Goal: Task Accomplishment & Management: Use online tool/utility

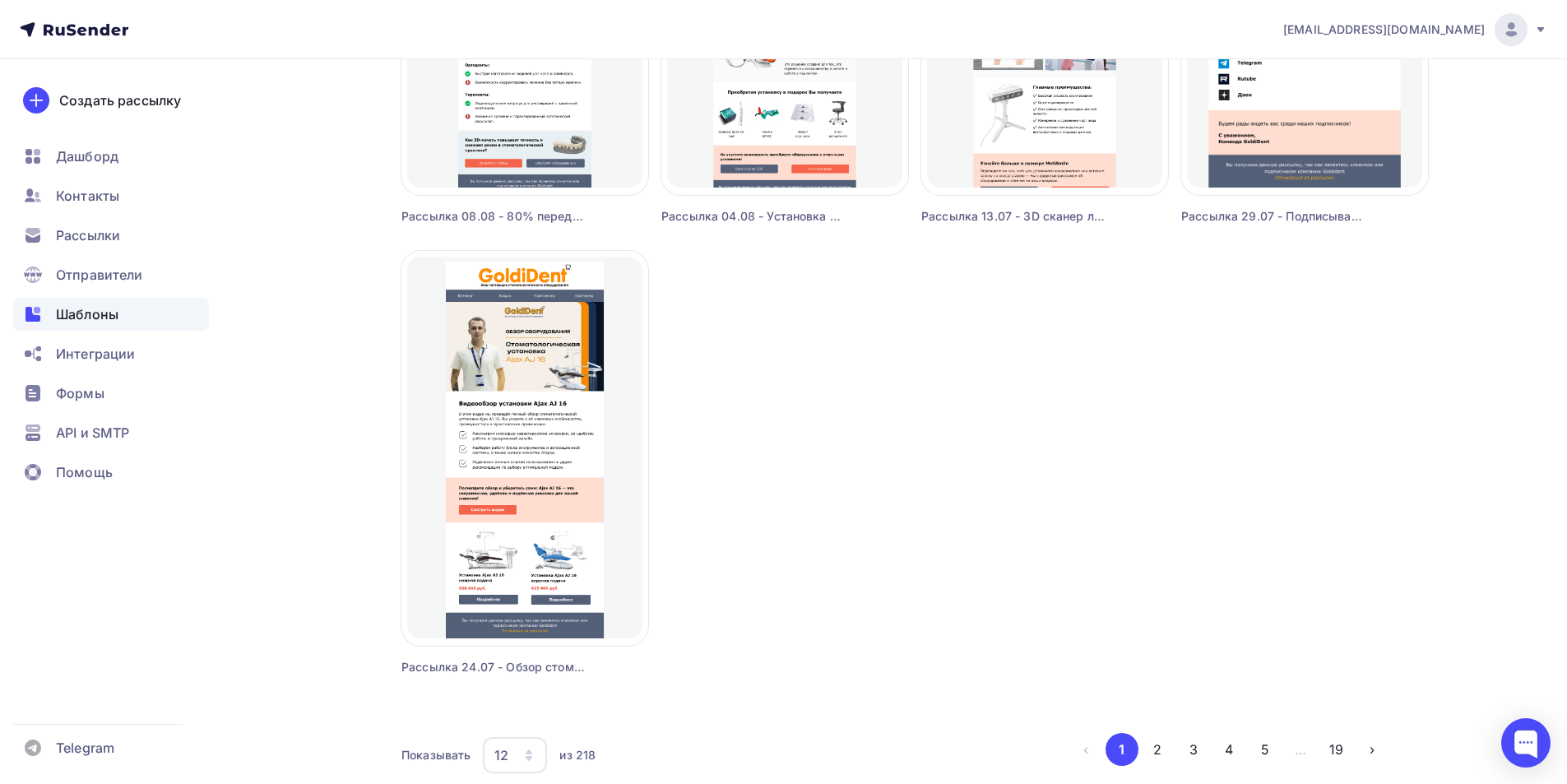
scroll to position [1316, 0]
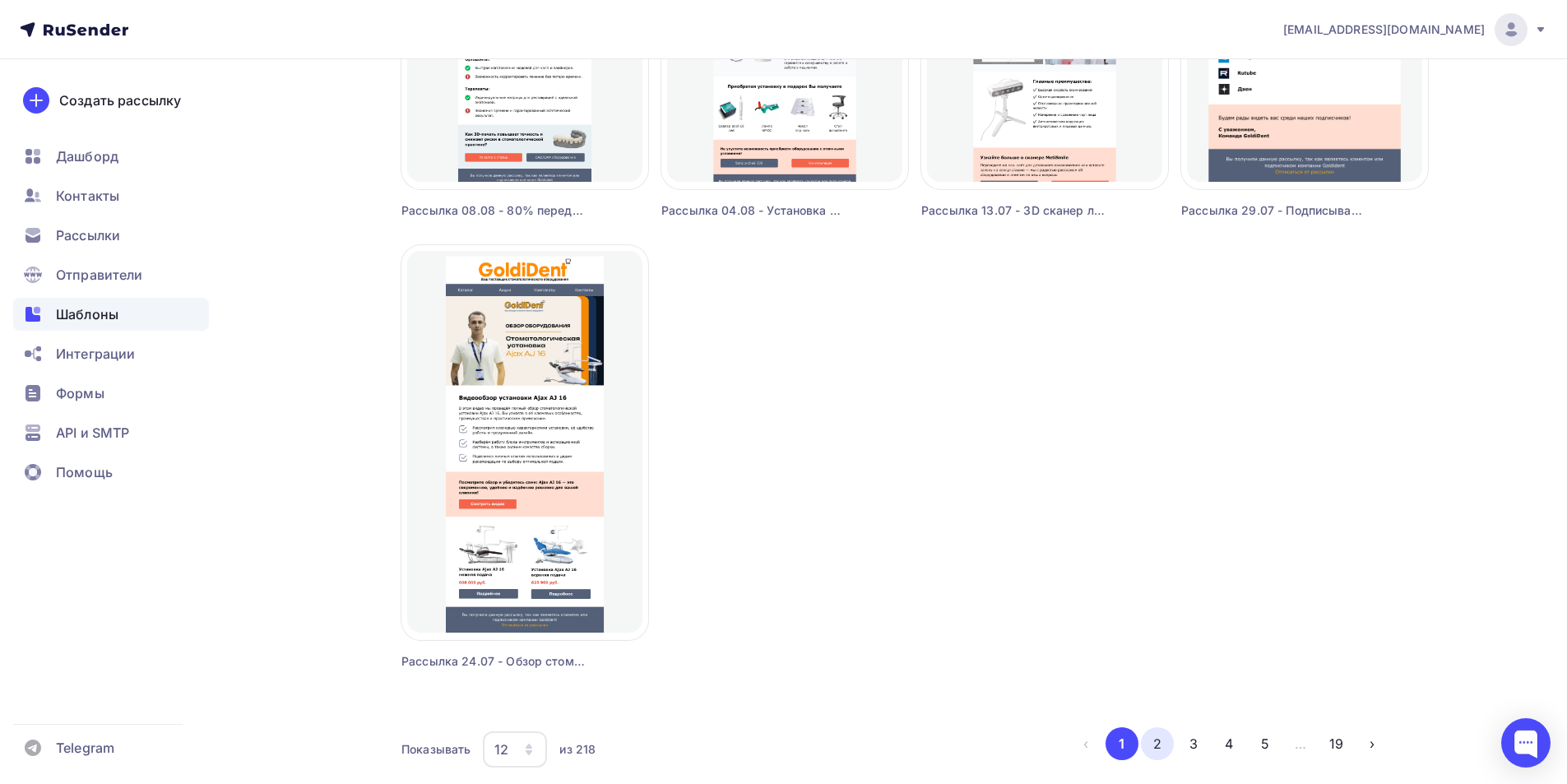
click at [1159, 743] on button "2" at bounding box center [1157, 743] width 33 height 33
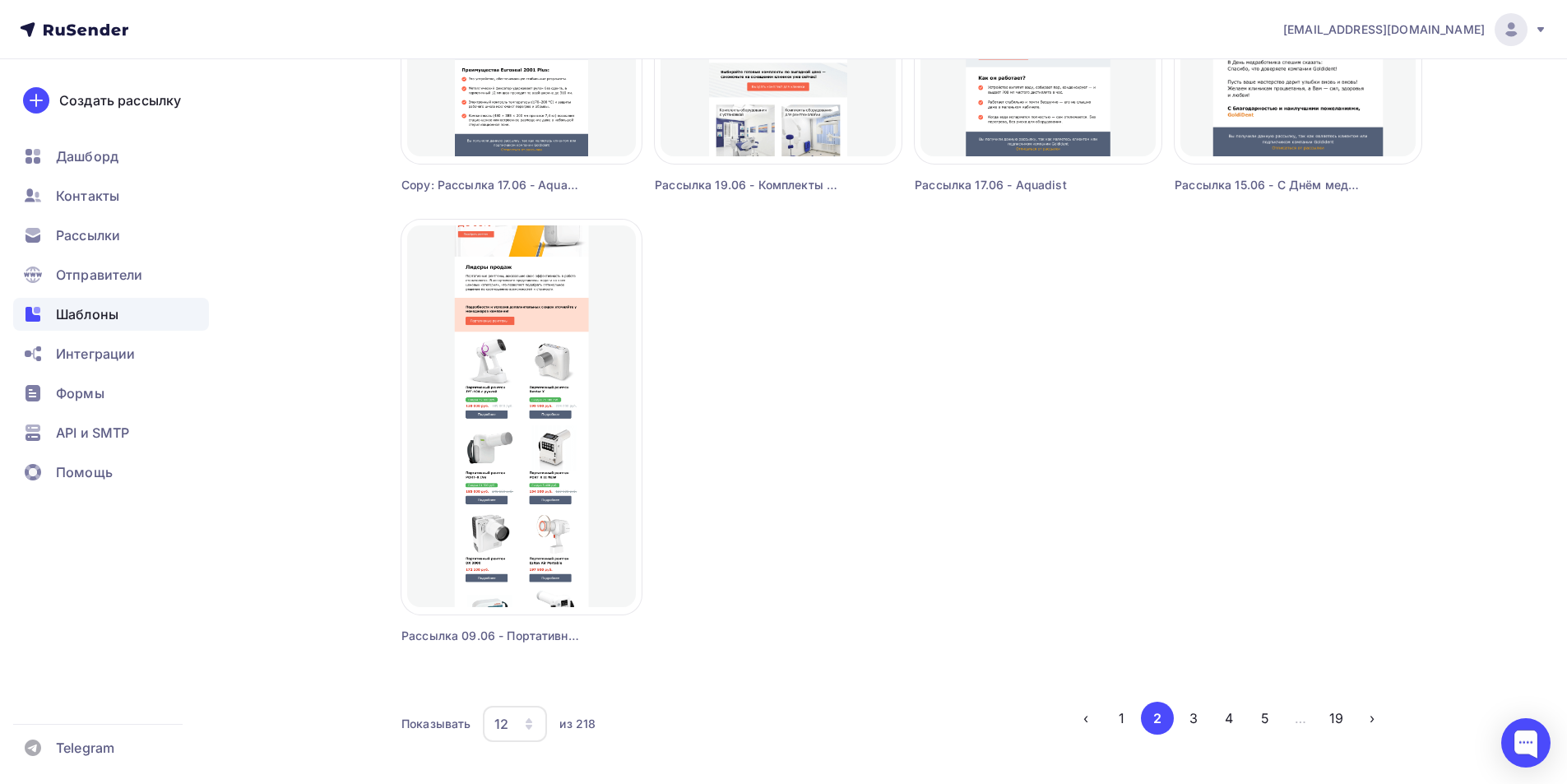
scroll to position [1387, 0]
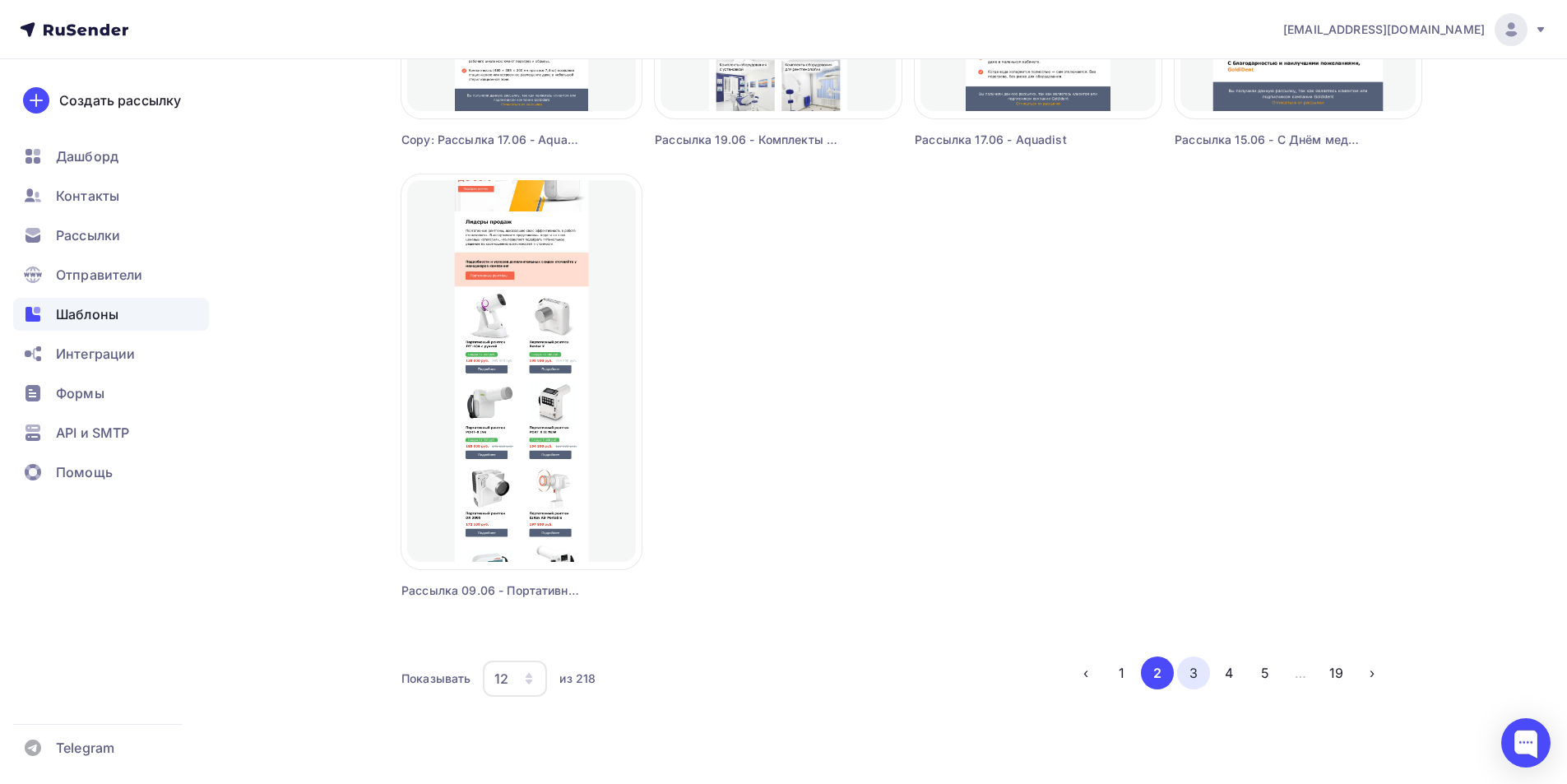
click at [1194, 673] on button "3" at bounding box center [1194, 672] width 33 height 33
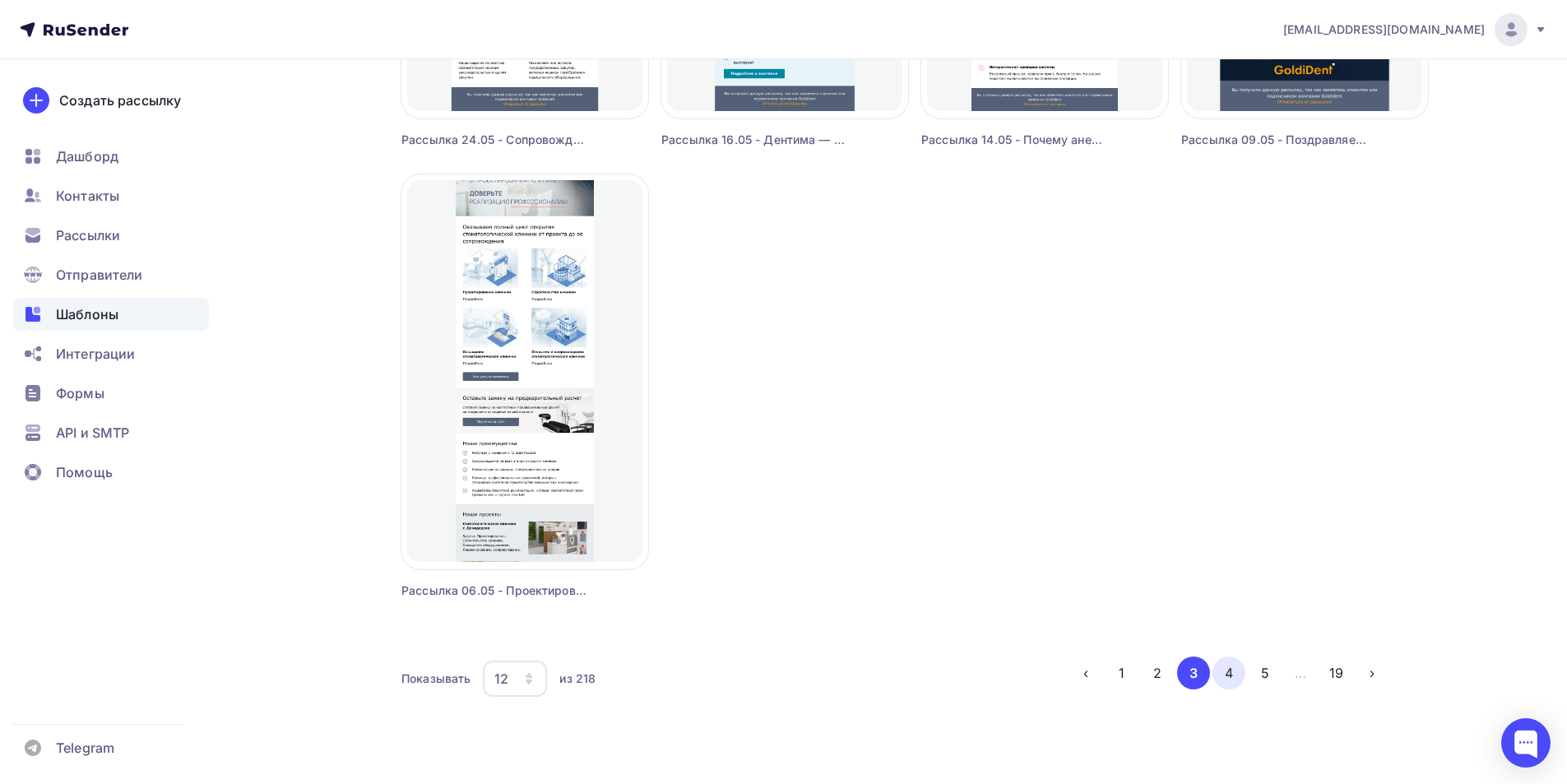
click at [1225, 673] on button "4" at bounding box center [1229, 672] width 33 height 33
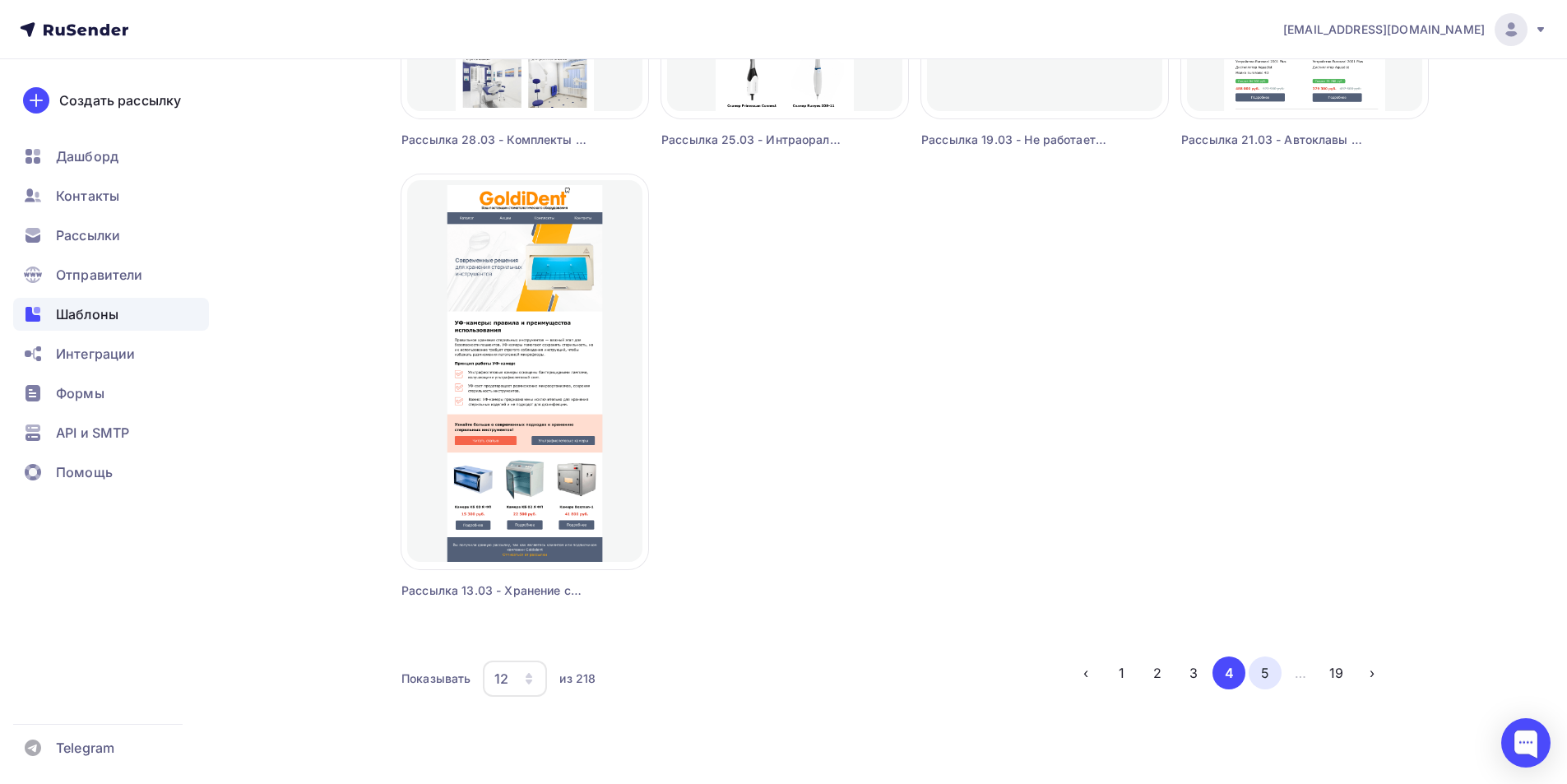
click at [1263, 672] on button "5" at bounding box center [1266, 672] width 33 height 33
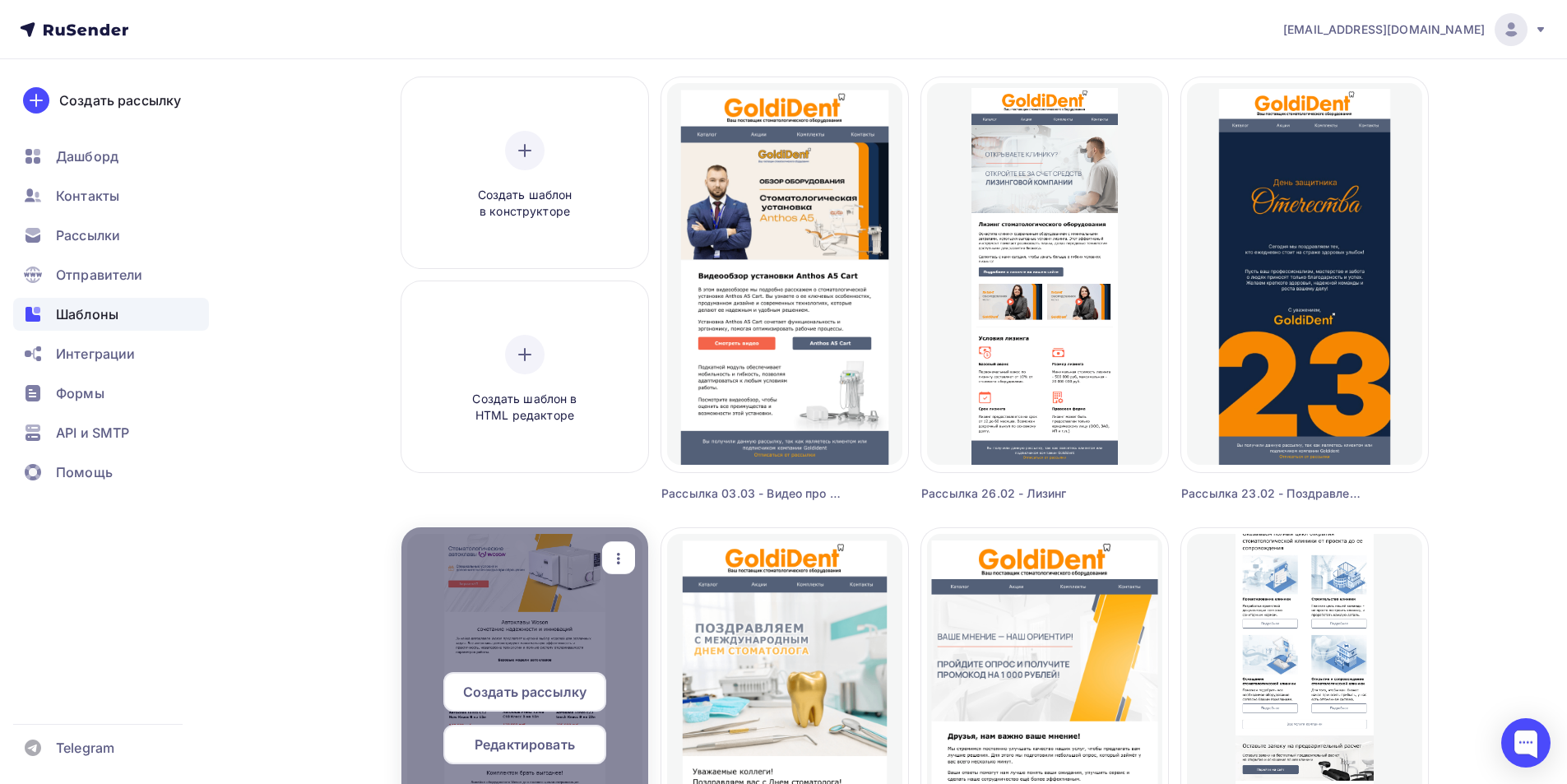
scroll to position [71, 0]
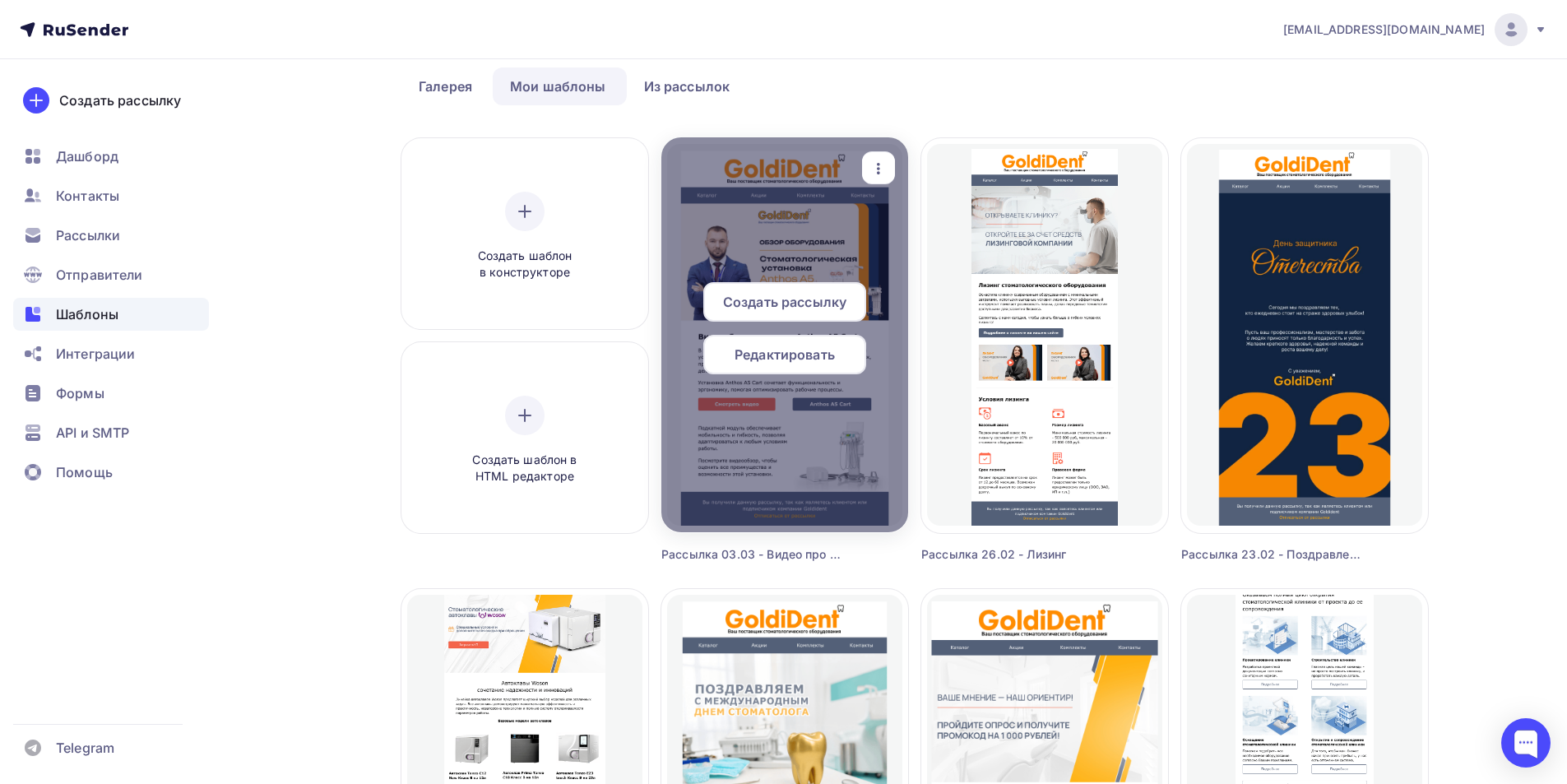
click at [879, 163] on icon "button" at bounding box center [878, 168] width 20 height 20
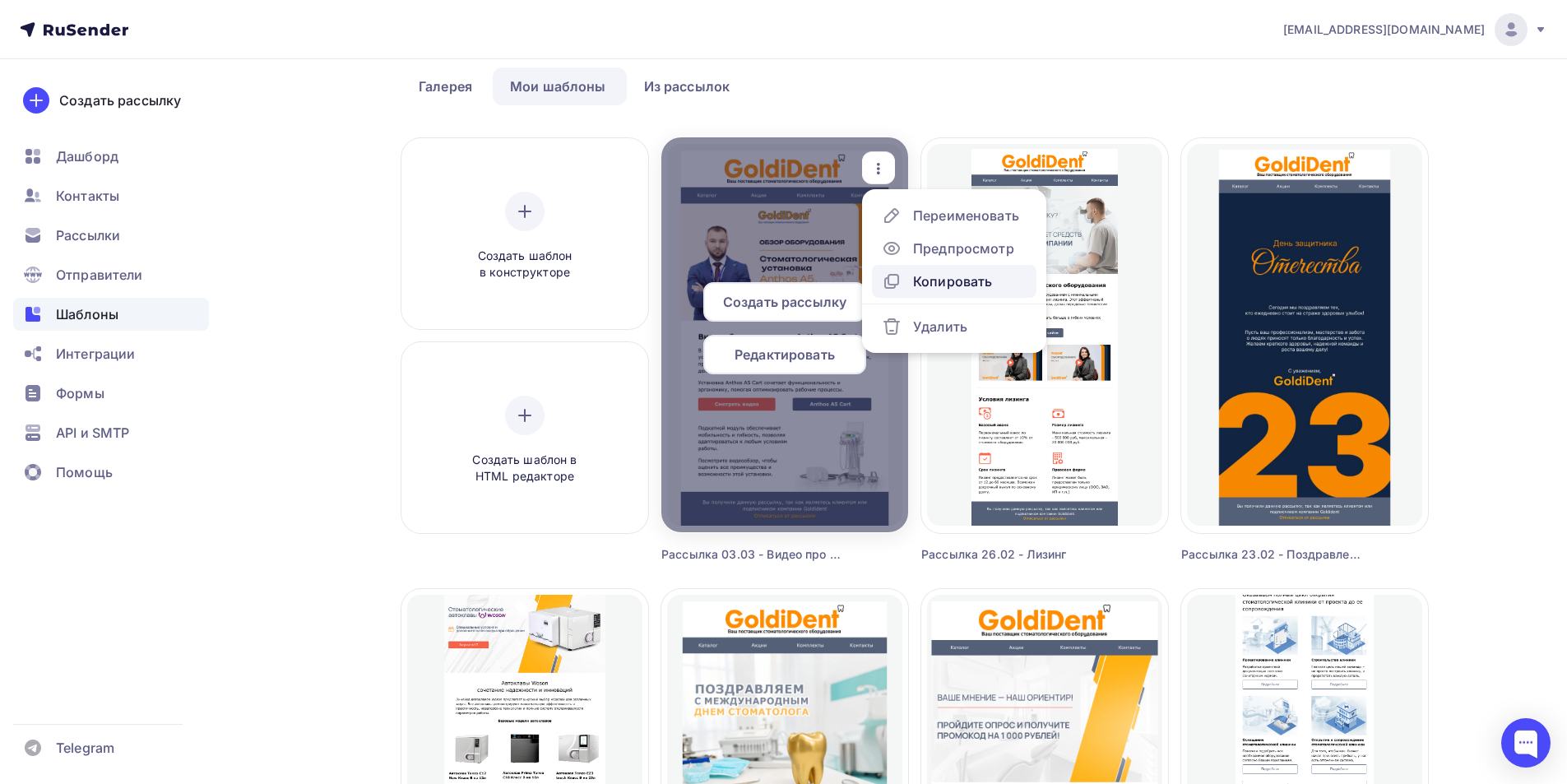
click at [925, 279] on div "Копировать" at bounding box center [952, 281] width 79 height 20
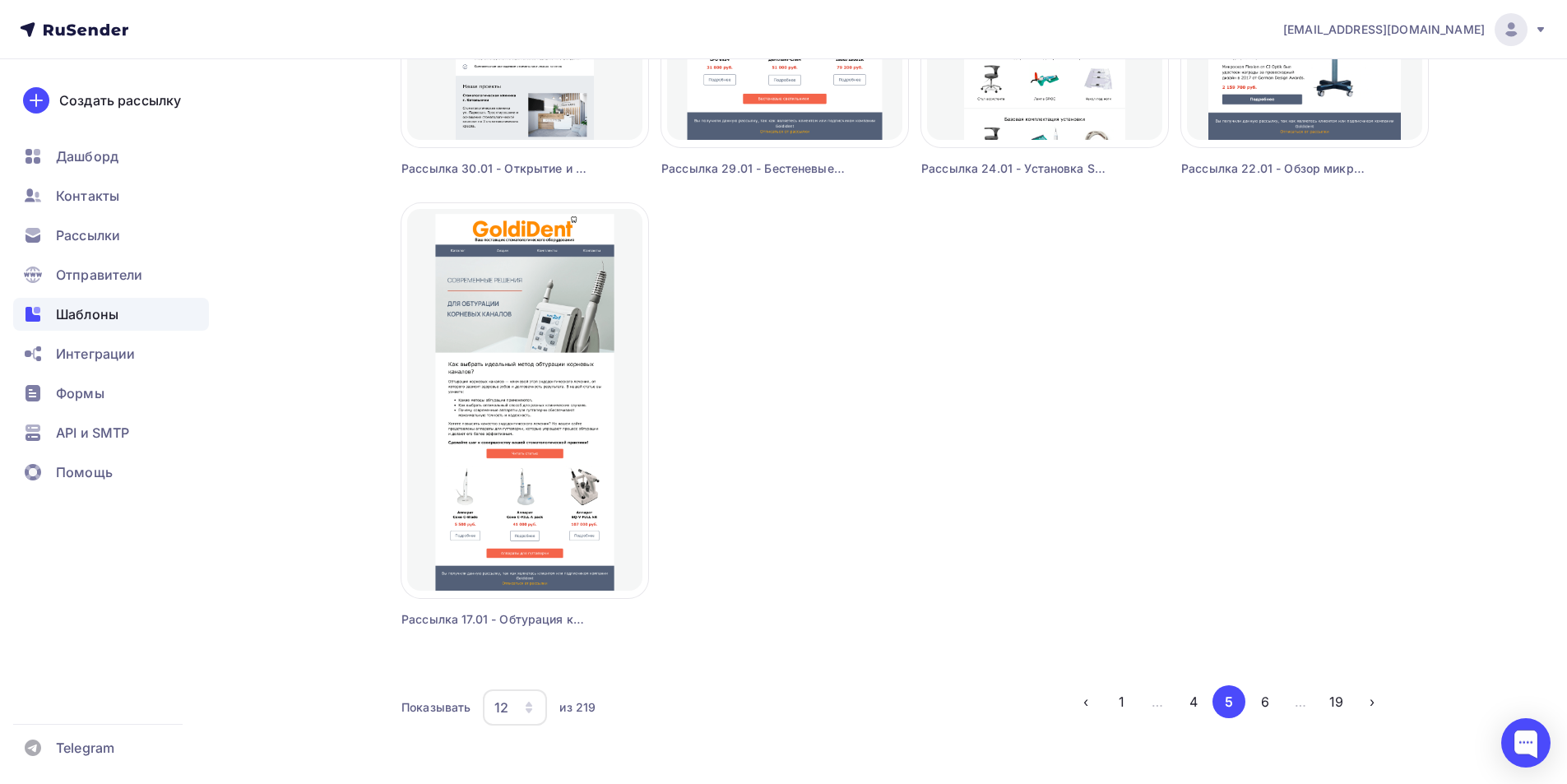
scroll to position [1387, 0]
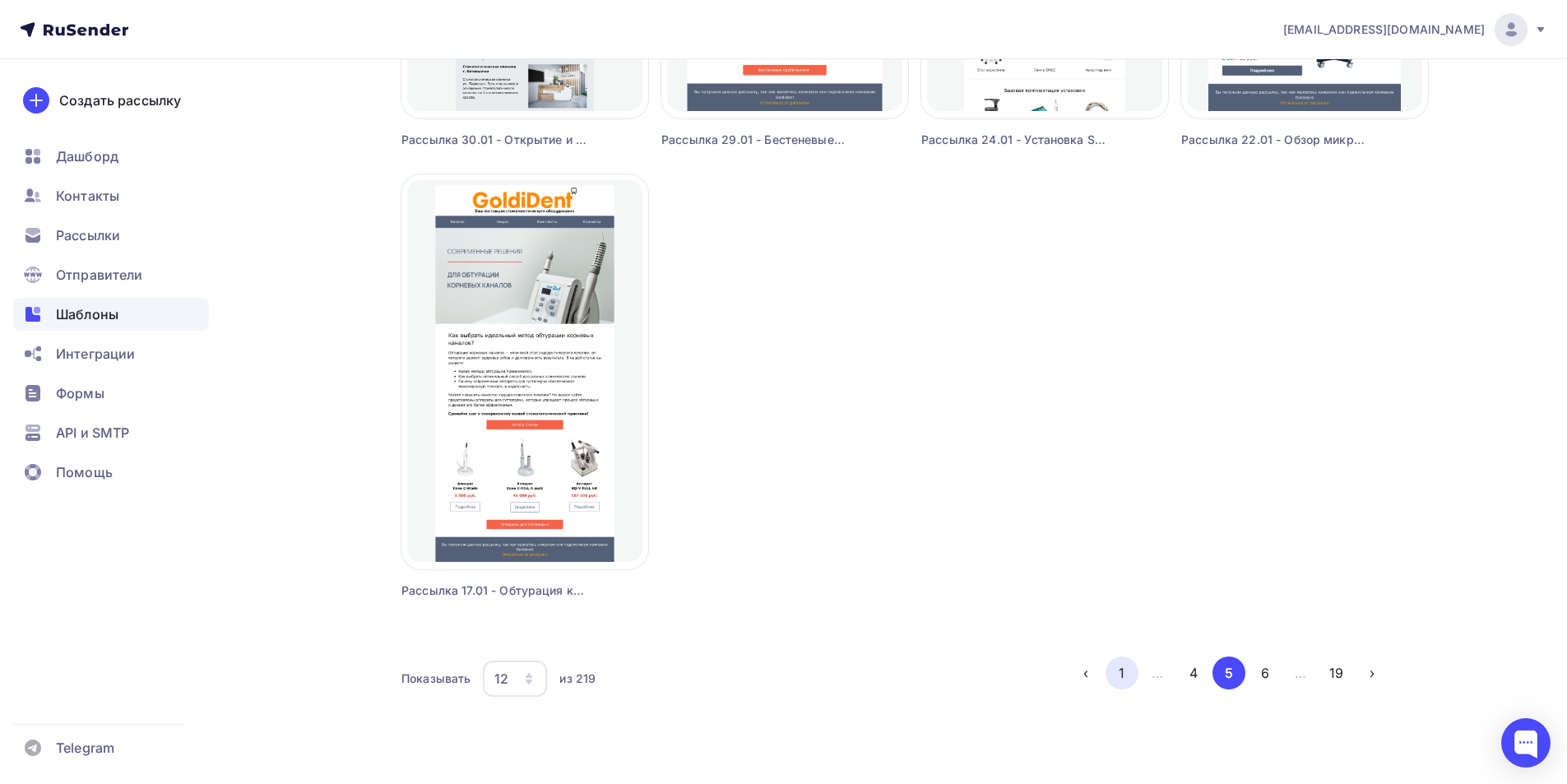
click at [1120, 670] on button "1" at bounding box center [1122, 672] width 33 height 33
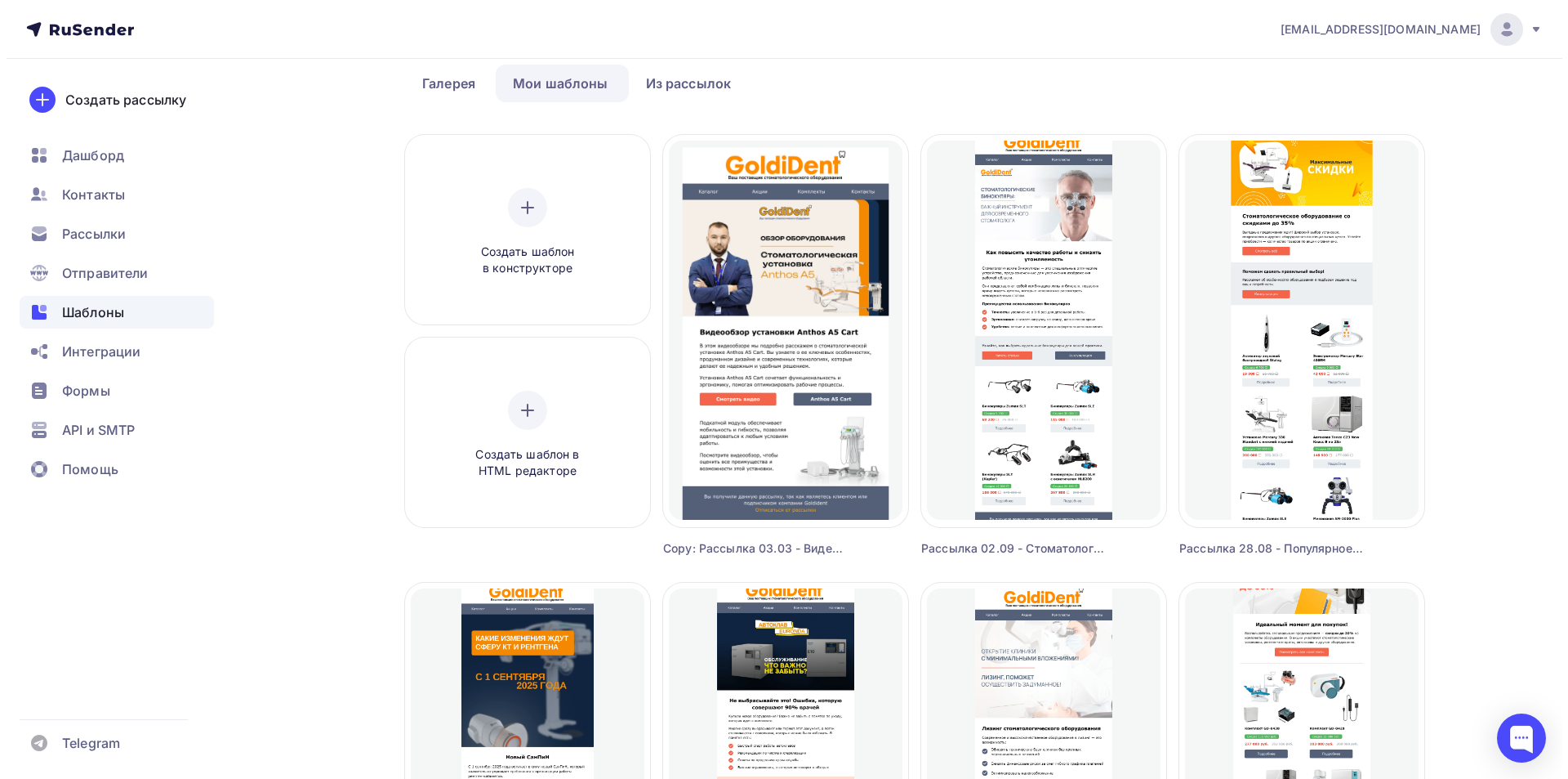
scroll to position [0, 0]
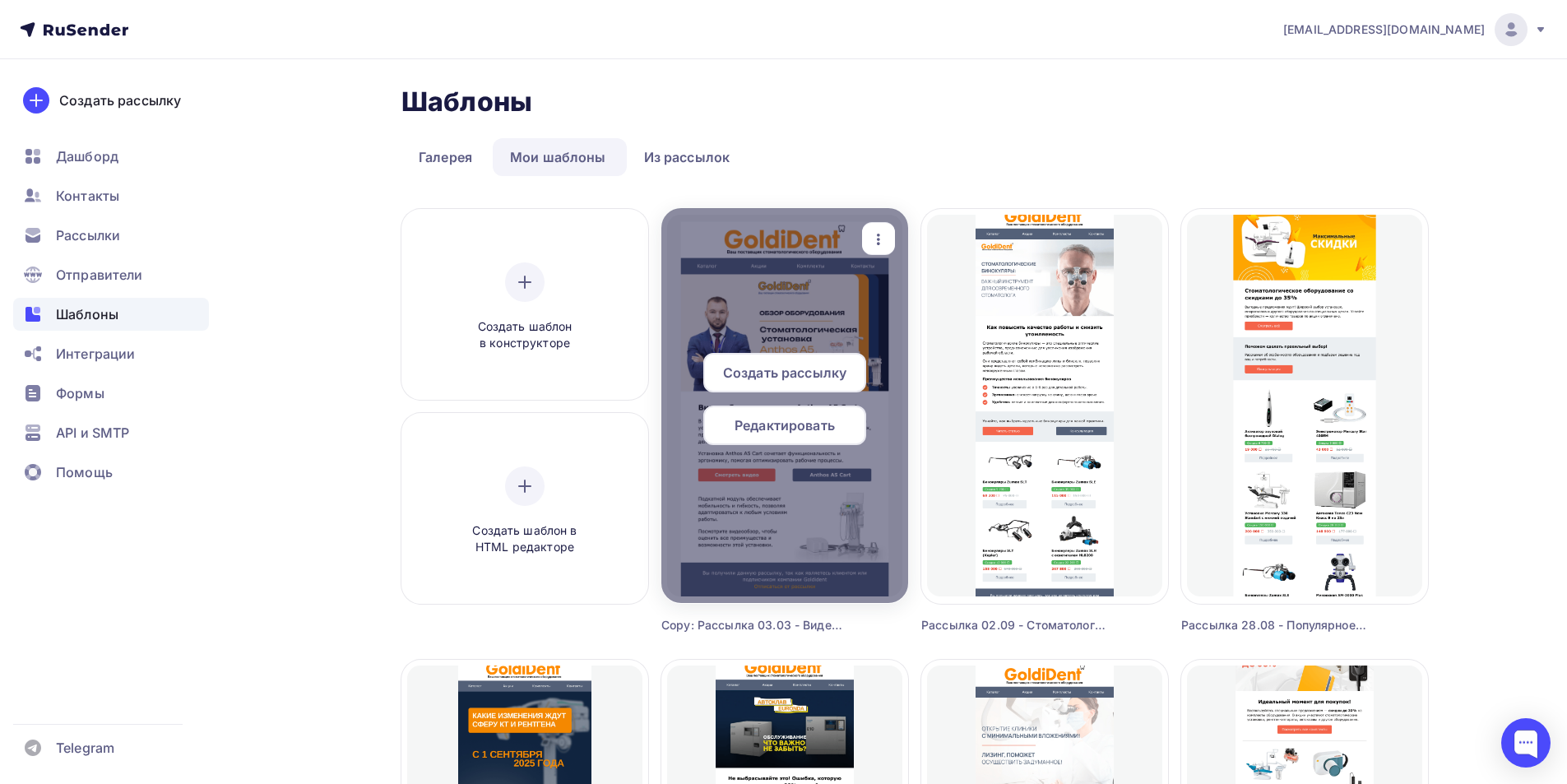
click at [878, 235] on icon "button" at bounding box center [878, 239] width 20 height 20
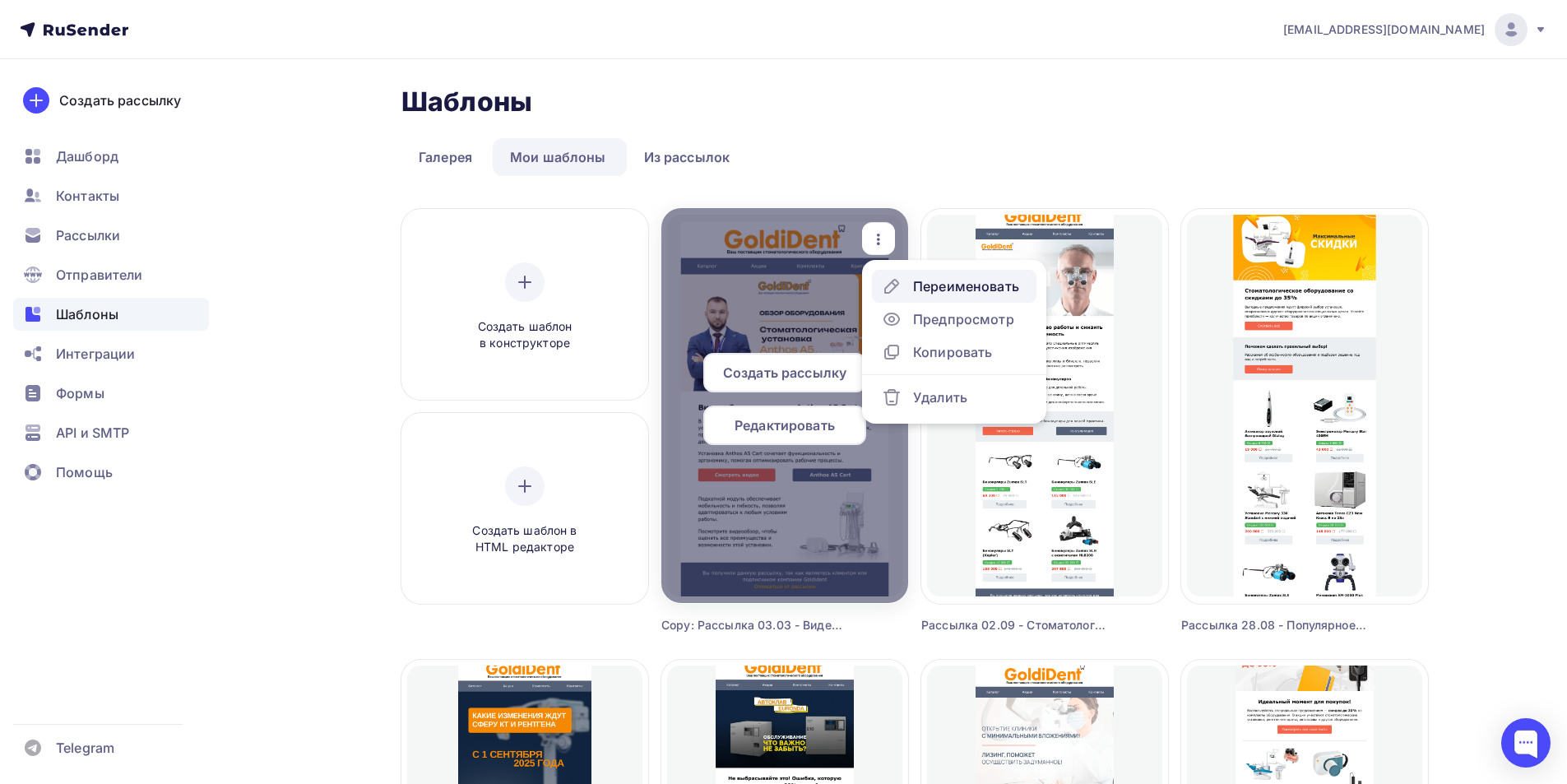
click at [940, 283] on div "Переименовать" at bounding box center [966, 286] width 106 height 20
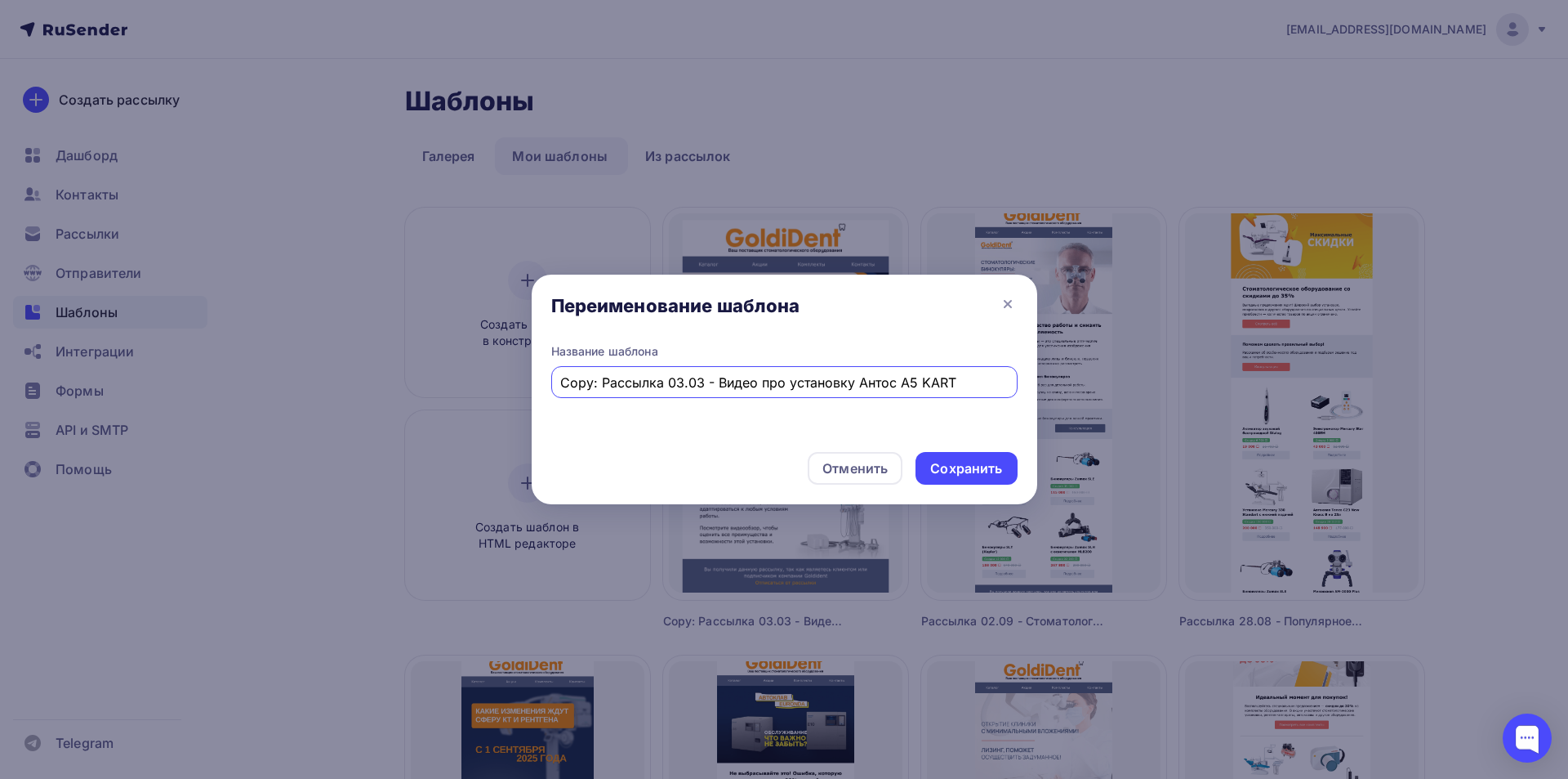
drag, startPoint x: 600, startPoint y: 378, endPoint x: 462, endPoint y: 377, distance: 138.0
click at [460, 378] on div "Переименование шаблона Название шаблона Copy: Рассылка 03.03 - Видео про устано…" at bounding box center [784, 389] width 1568 height 779
drag, startPoint x: 679, startPoint y: 383, endPoint x: 969, endPoint y: 447, distance: 297.0
click at [986, 381] on input "Рассылка 04.09 - Видео про установку Антос A5 KART" at bounding box center [784, 382] width 447 height 19
paste input "бзор стоматологической установки Anthos New A5 Cart"
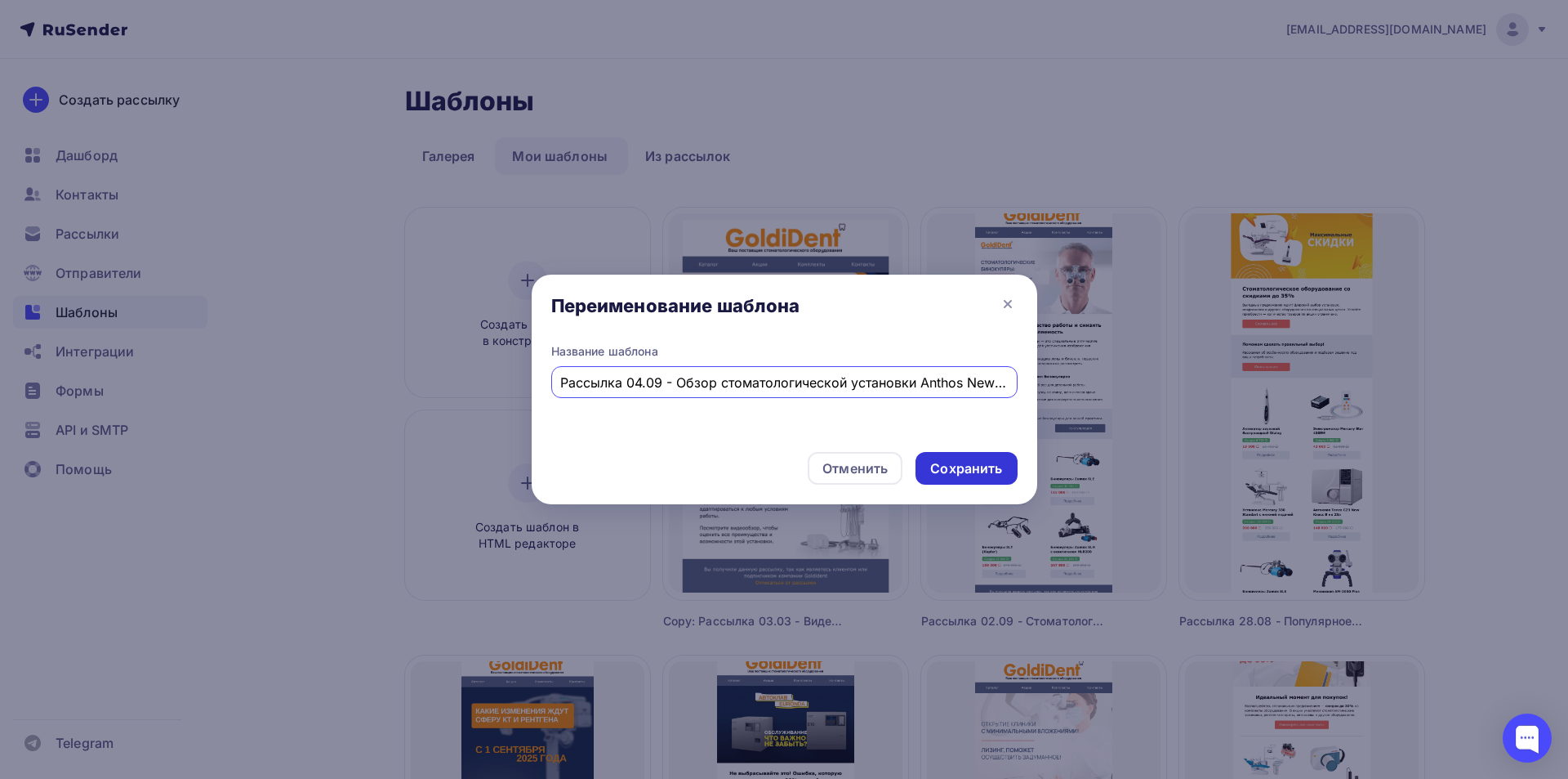
scroll to position [0, 36]
type input "Рассылка 04.09 - Обзор стоматологической установки Anthos New A5 Cart"
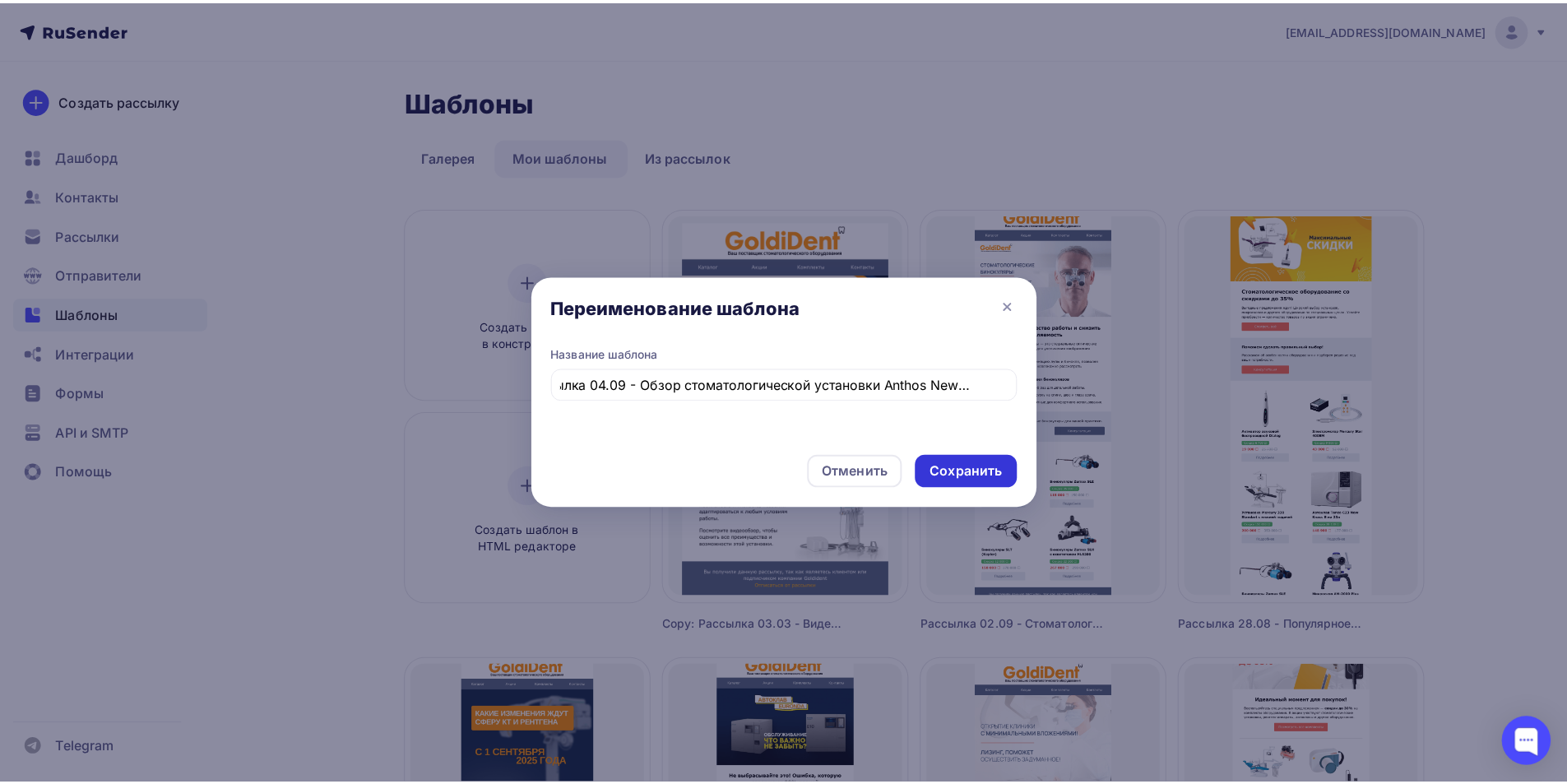
scroll to position [0, 0]
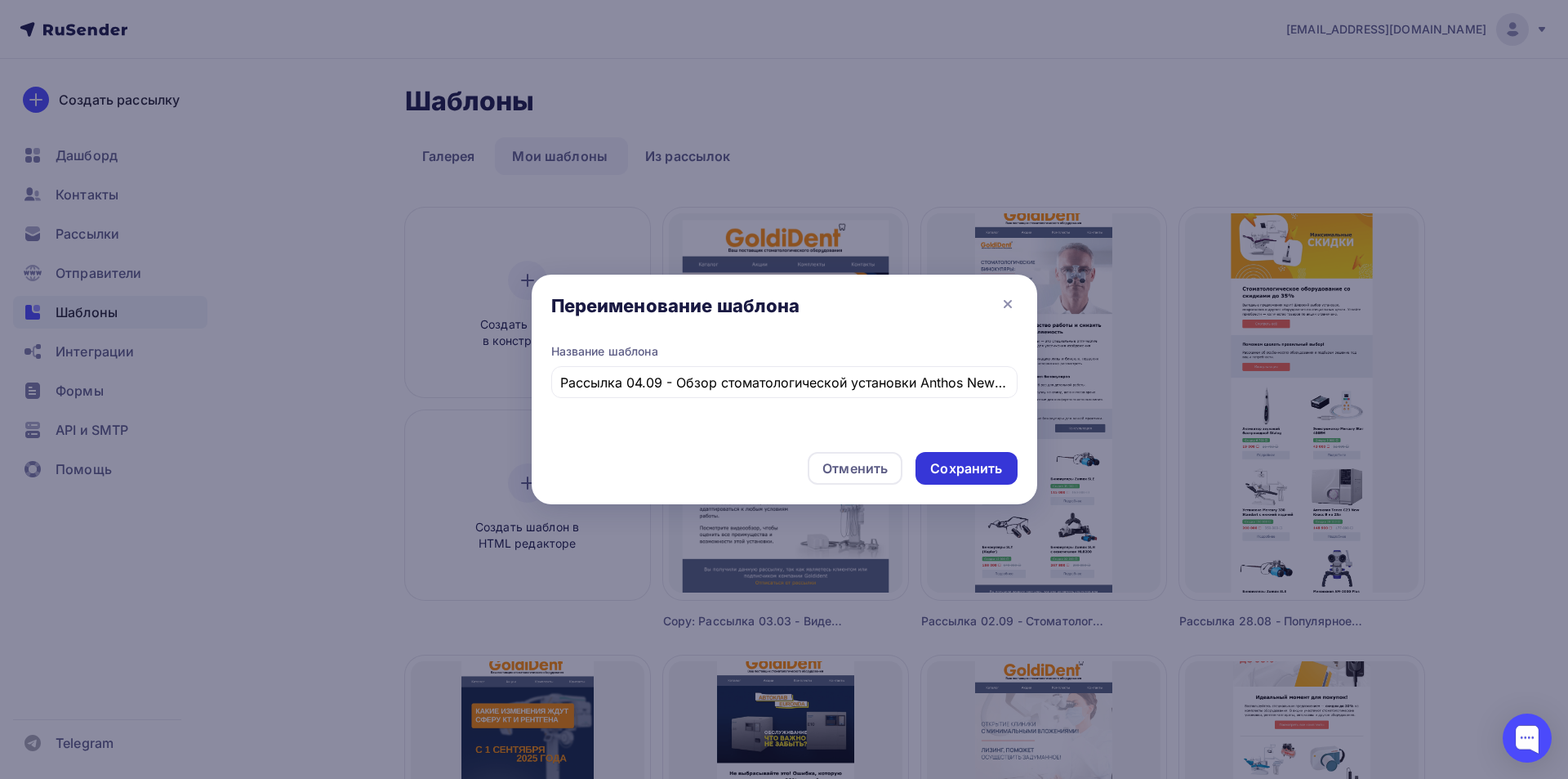
click at [958, 475] on div "Сохранить" at bounding box center [965, 469] width 72 height 19
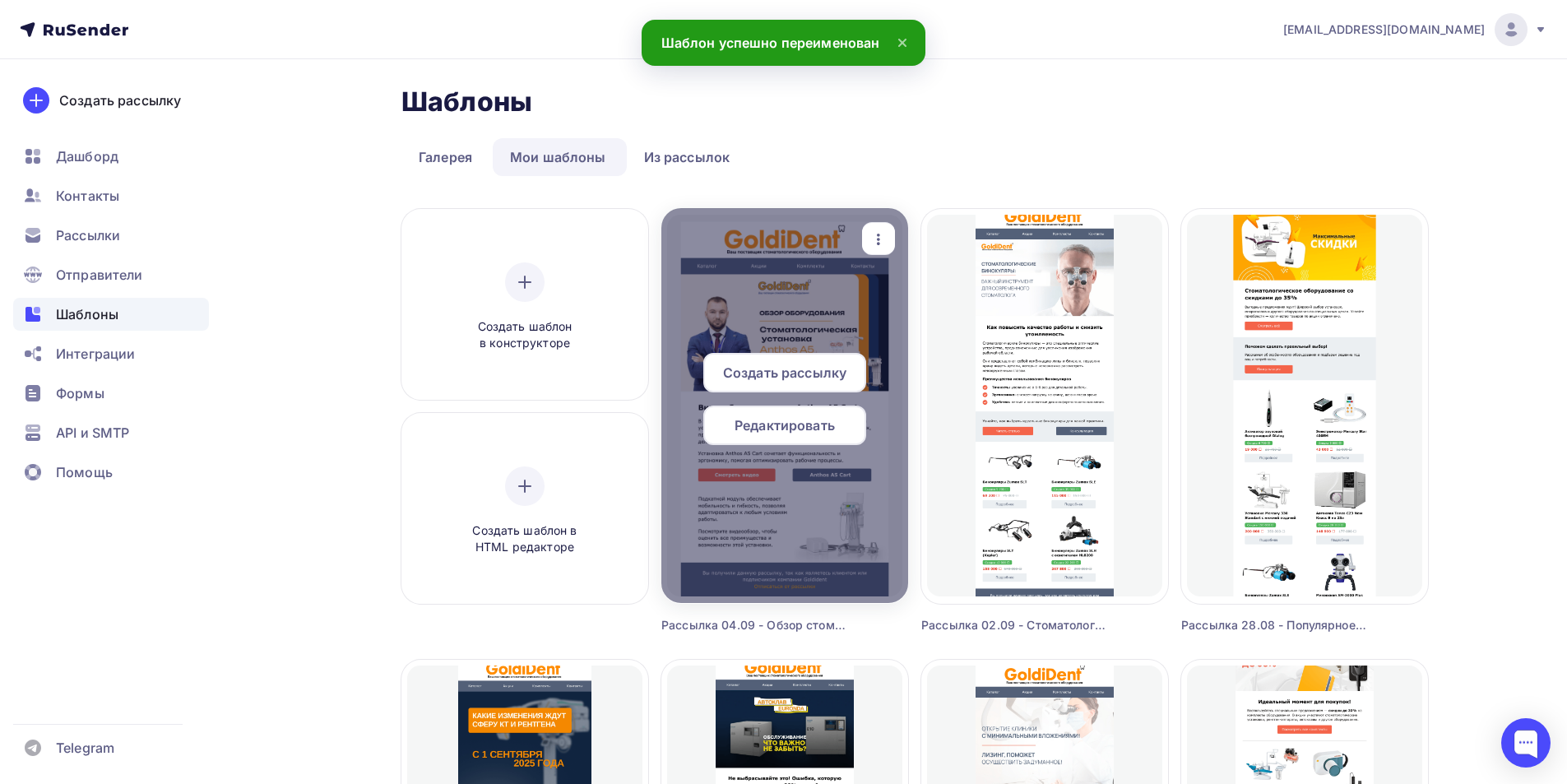
click at [777, 419] on span "Редактировать" at bounding box center [785, 425] width 100 height 20
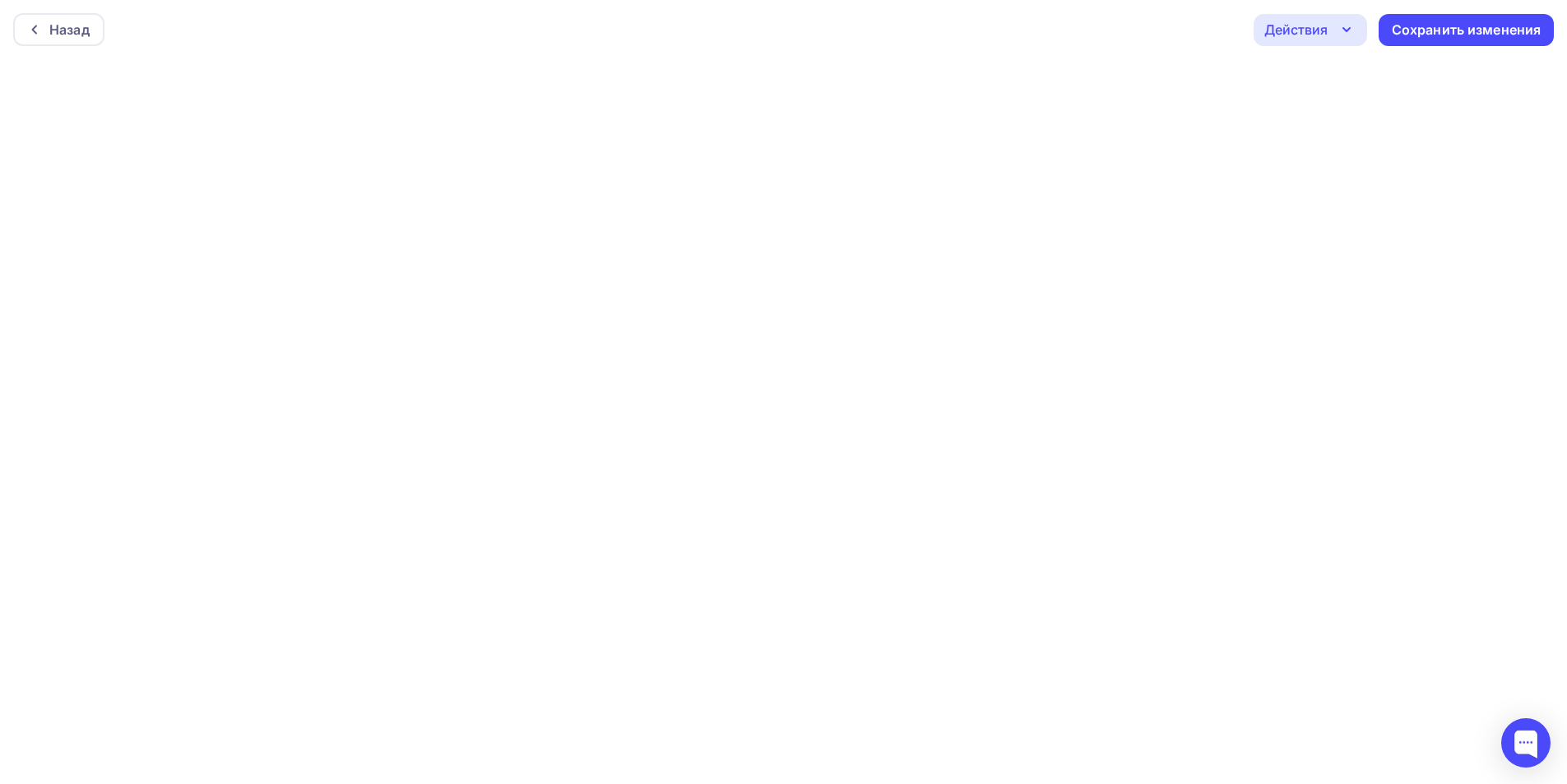
scroll to position [4, 0]
click at [1501, 36] on div "Сохранить изменения" at bounding box center [1467, 26] width 175 height 32
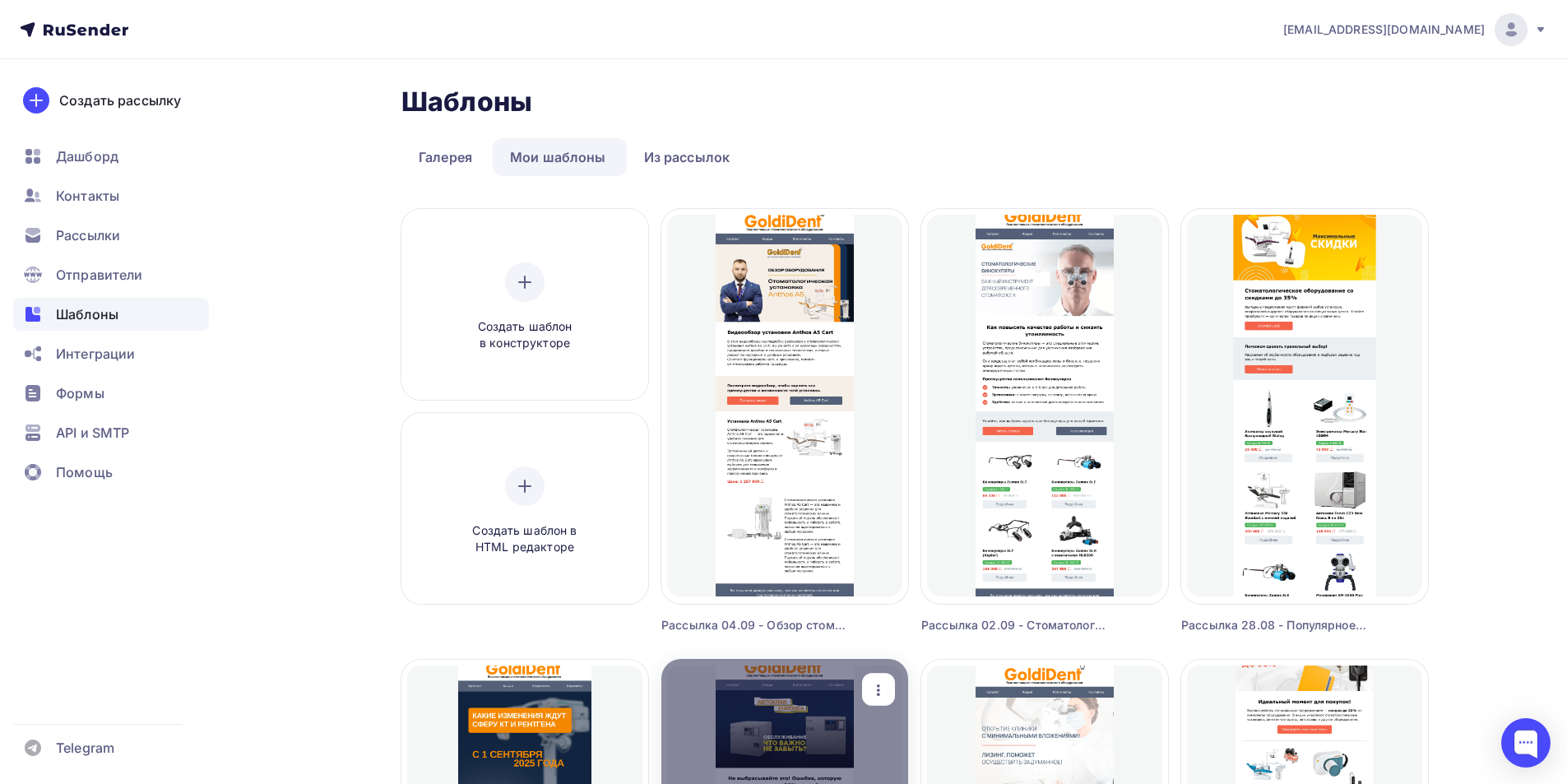
drag, startPoint x: 761, startPoint y: 429, endPoint x: 824, endPoint y: 770, distance: 346.8
click at [761, 428] on span "Редактировать" at bounding box center [785, 425] width 100 height 20
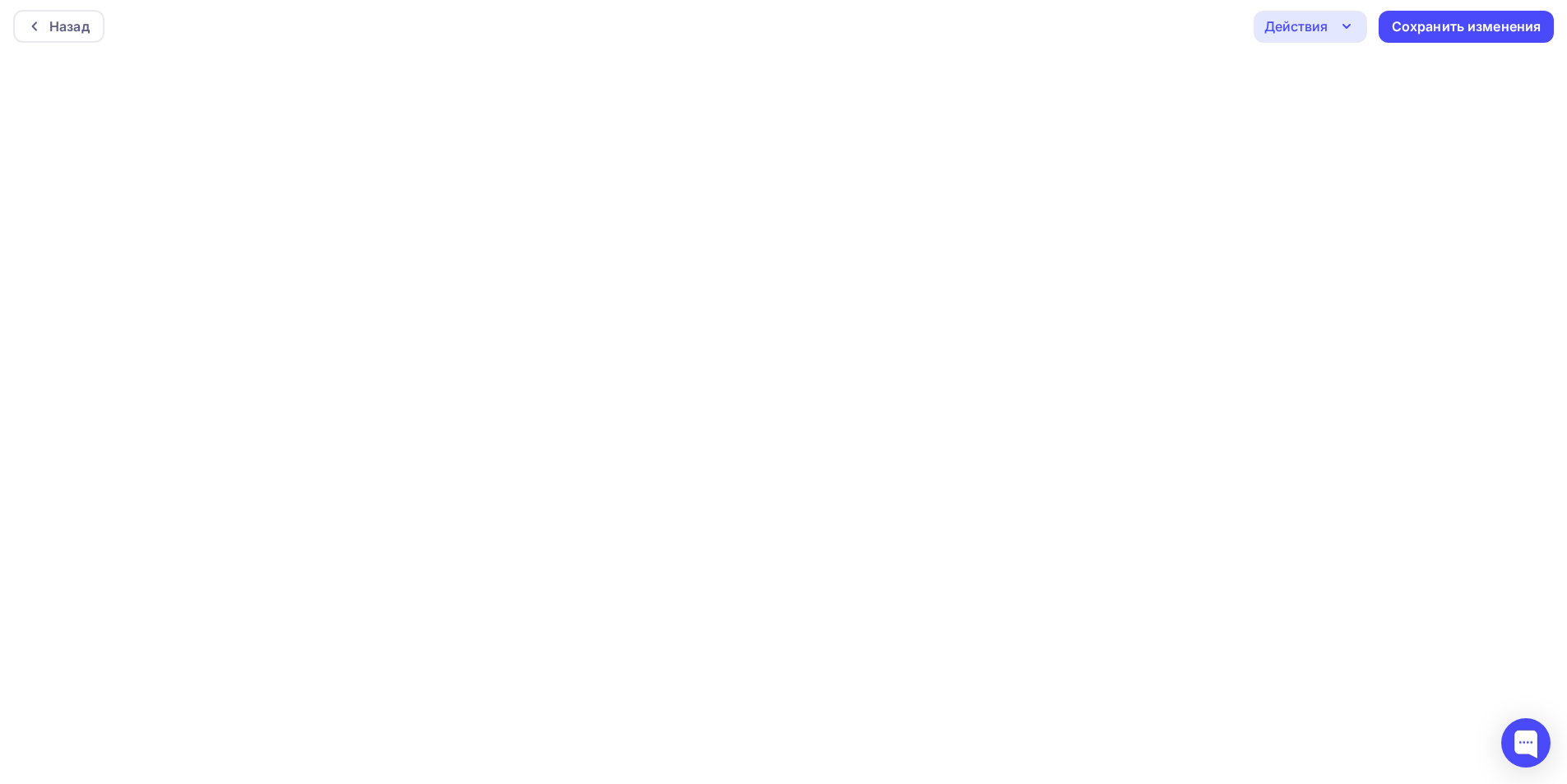
scroll to position [4, 0]
click at [1325, 31] on div "Действия" at bounding box center [1296, 25] width 63 height 20
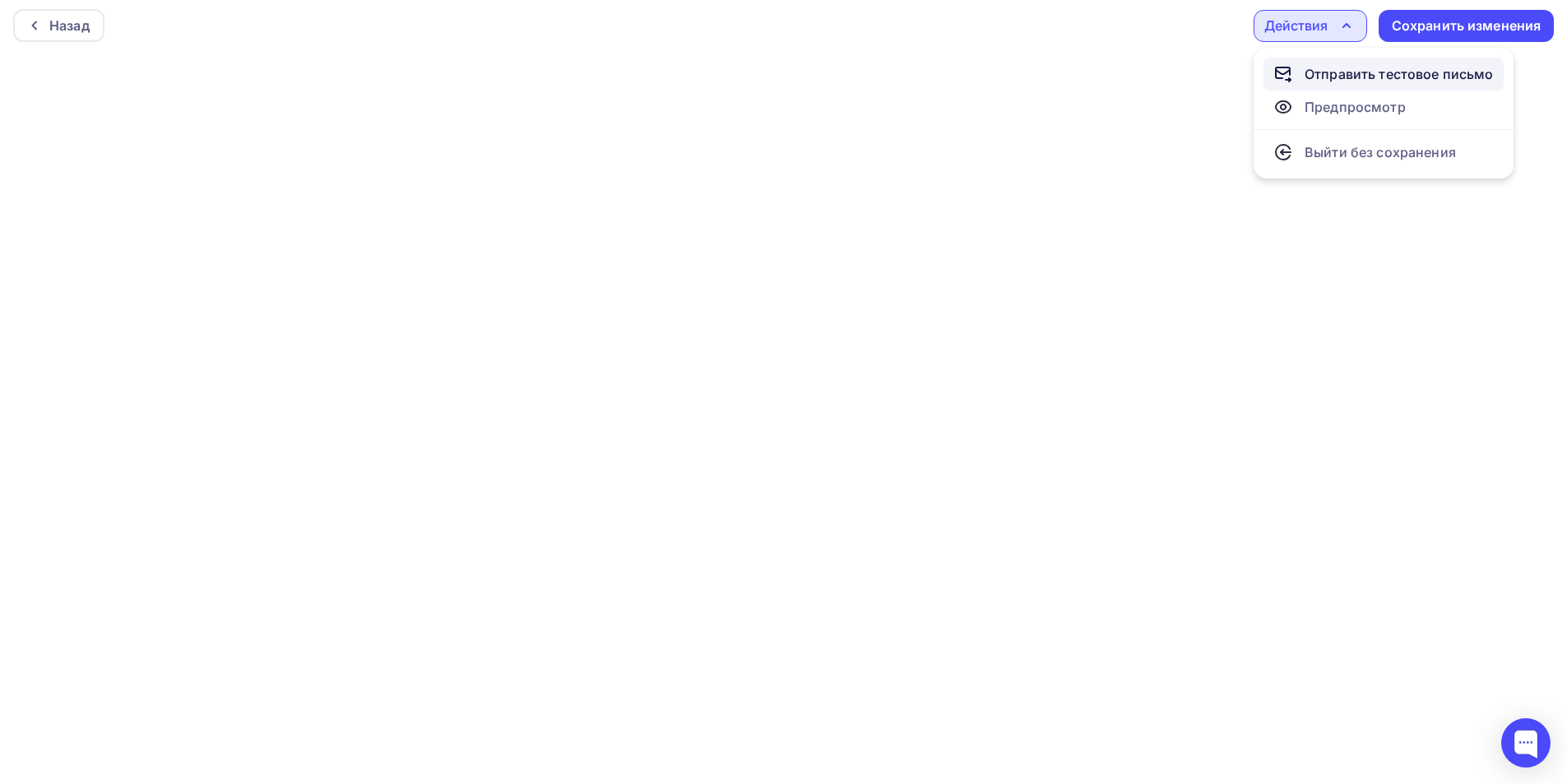
click at [1351, 72] on div "Отправить тестовое письмо" at bounding box center [1399, 73] width 189 height 20
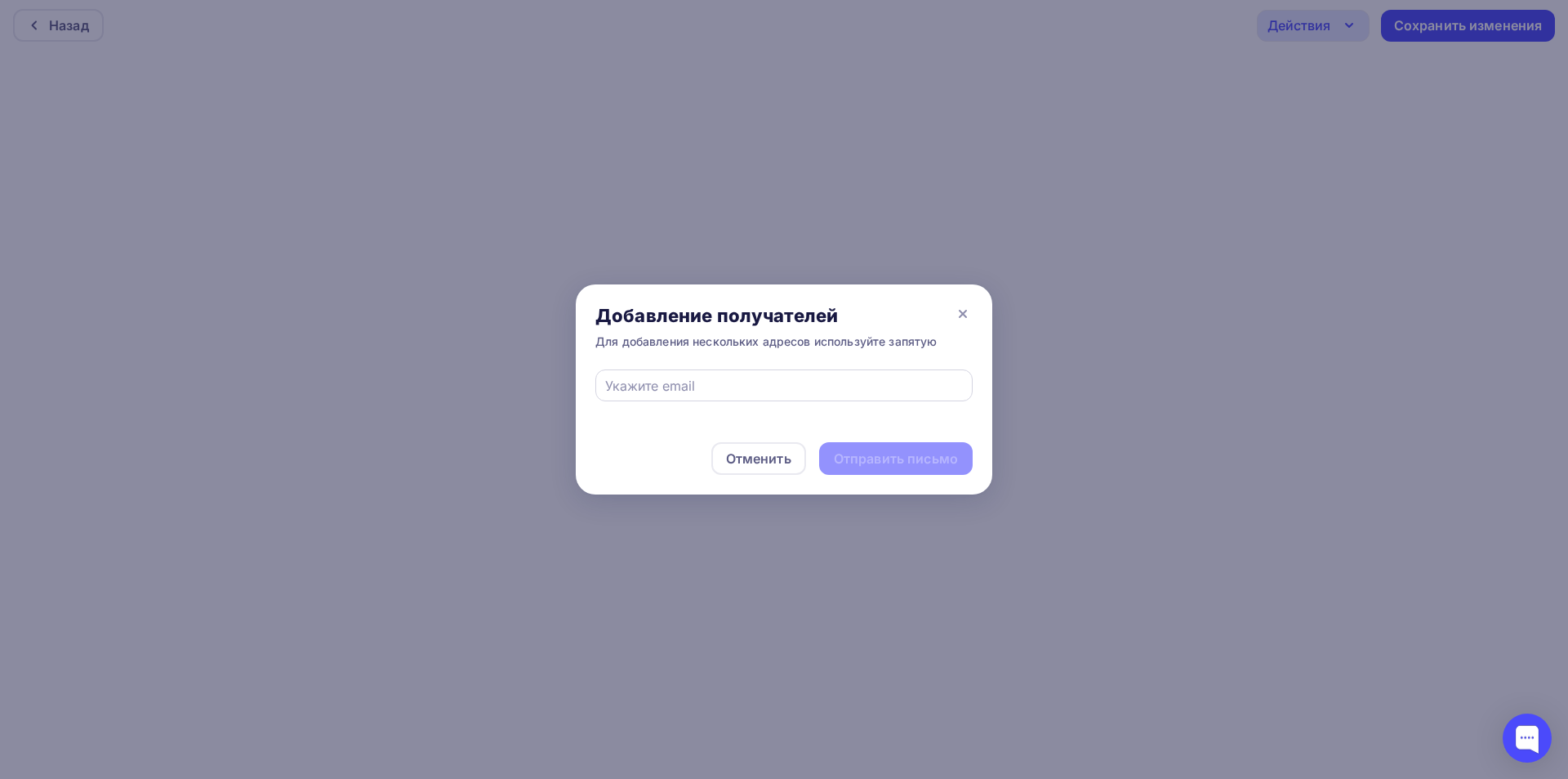
drag, startPoint x: 735, startPoint y: 365, endPoint x: 740, endPoint y: 388, distance: 23.5
click at [733, 365] on div "Добавление получателей Для добавления нескольких адресов используйте запятую" at bounding box center [784, 326] width 417 height 85
click at [744, 392] on input "text" at bounding box center [784, 385] width 358 height 19
type input "[EMAIL_ADDRESS][DOMAIN_NAME]"
click at [885, 461] on div "Отправить письмо" at bounding box center [895, 458] width 124 height 19
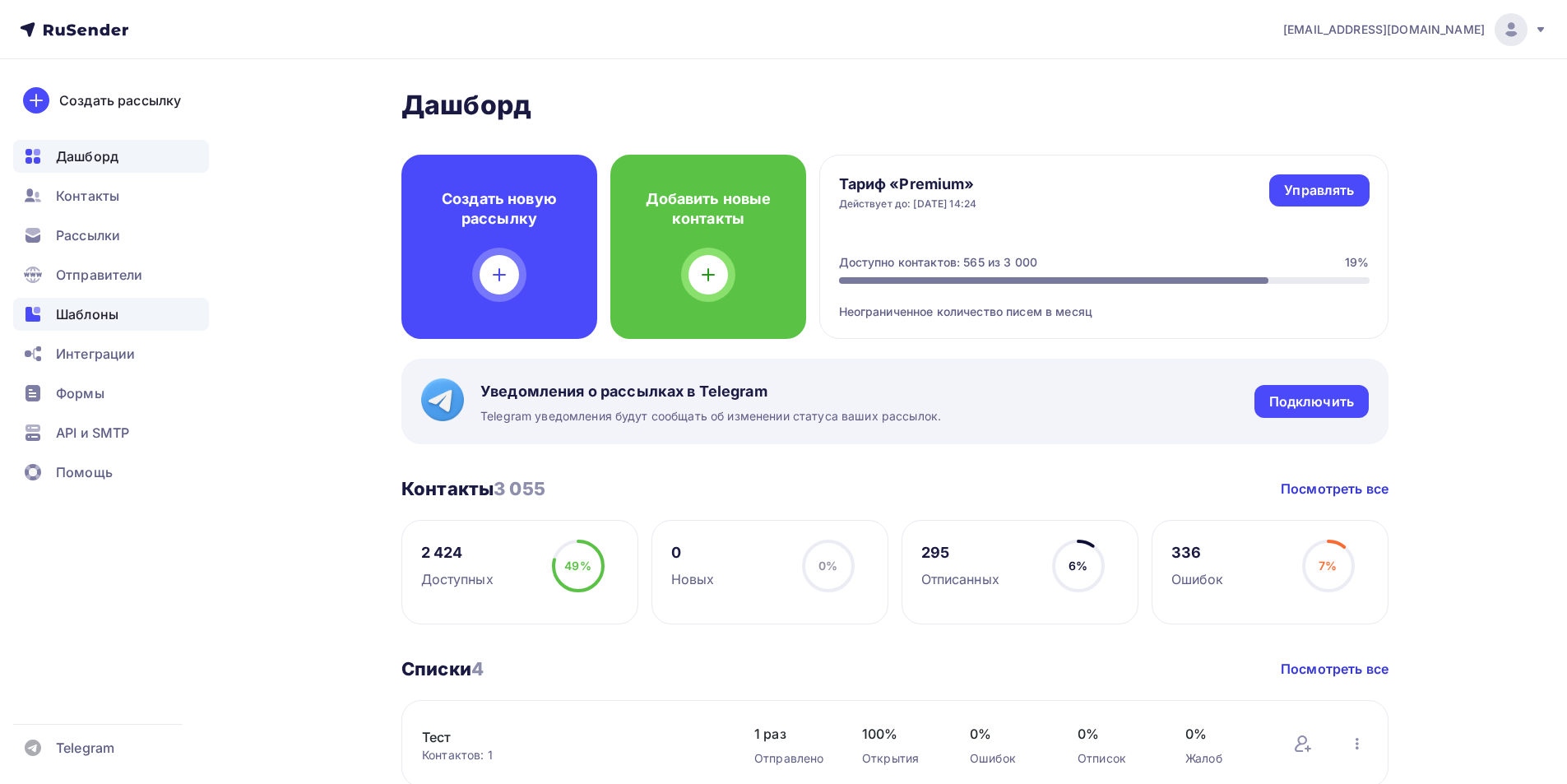
click at [88, 310] on span "Шаблоны" at bounding box center [87, 313] width 62 height 20
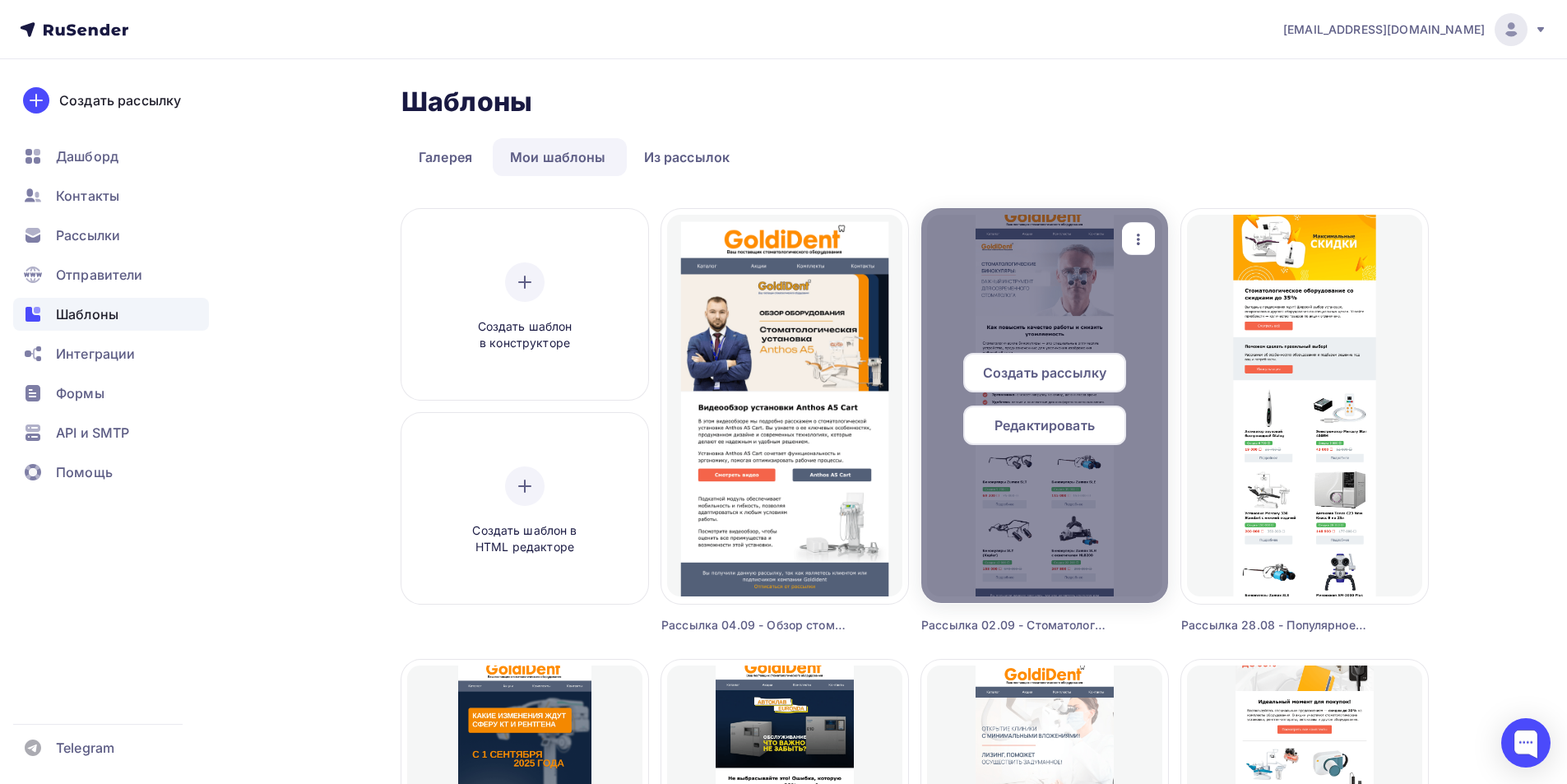
click at [1039, 426] on span "Редактировать" at bounding box center [1045, 425] width 100 height 20
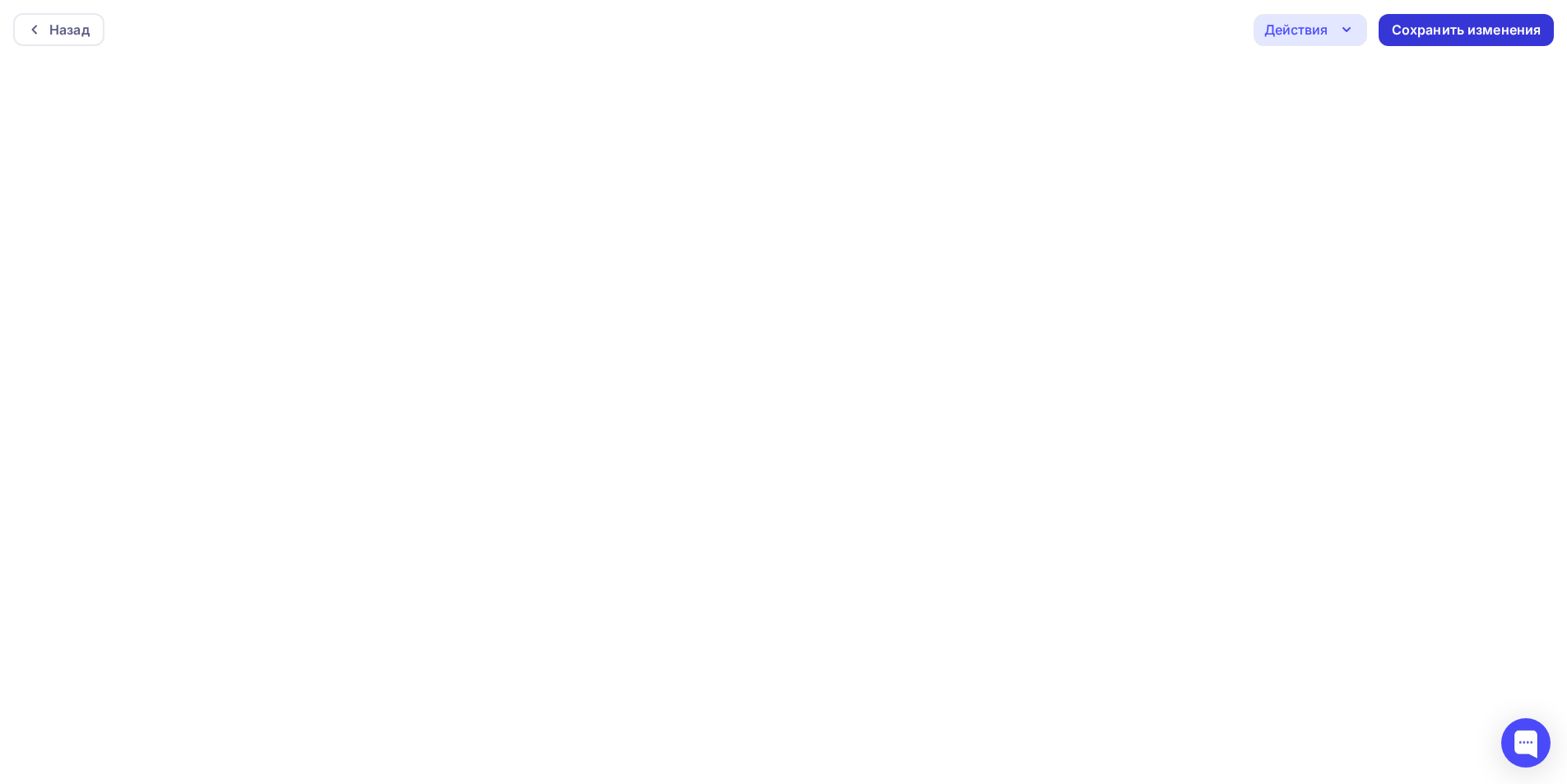
click at [1444, 31] on div "Сохранить изменения" at bounding box center [1467, 30] width 150 height 19
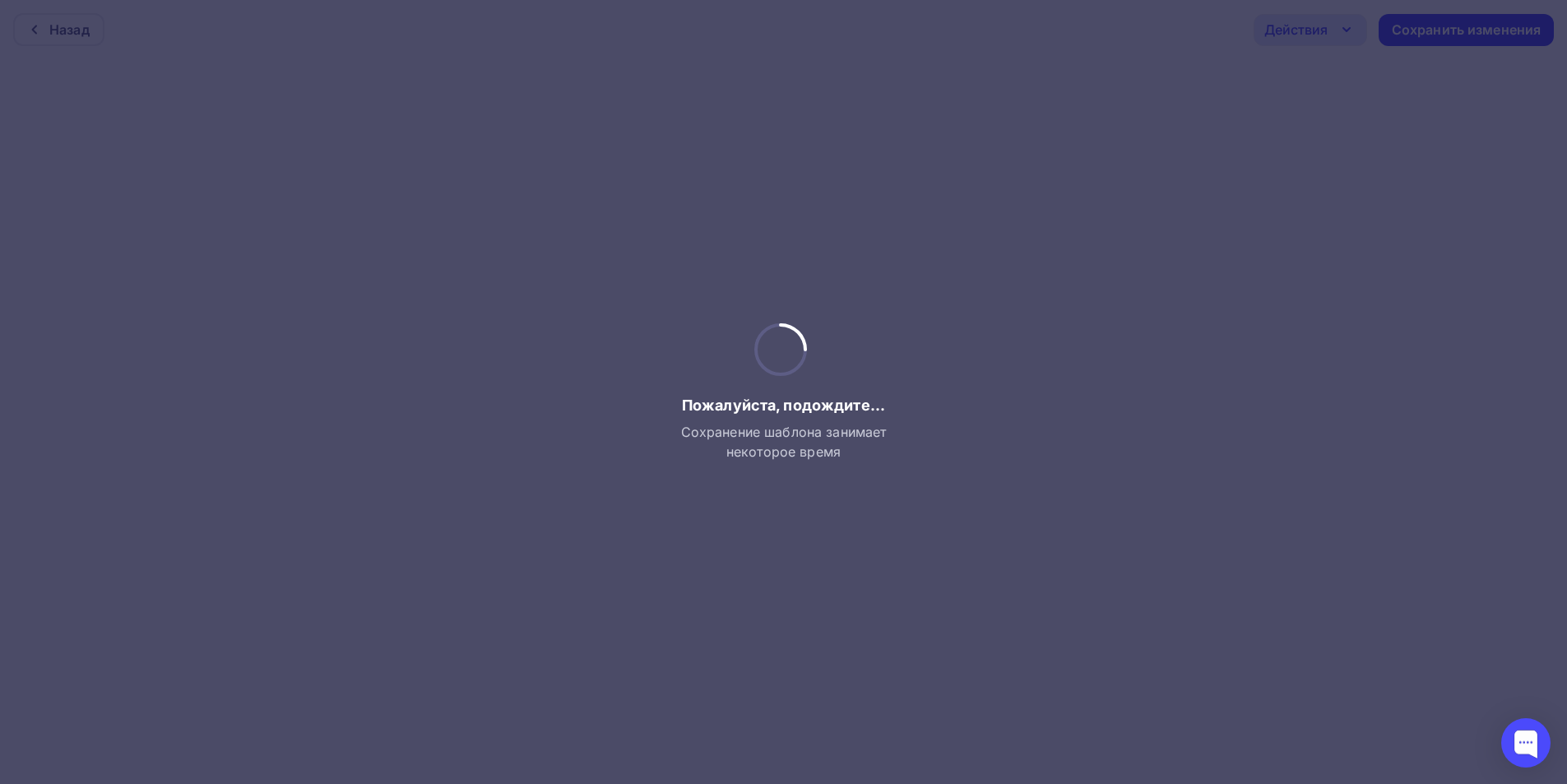
scroll to position [4, 0]
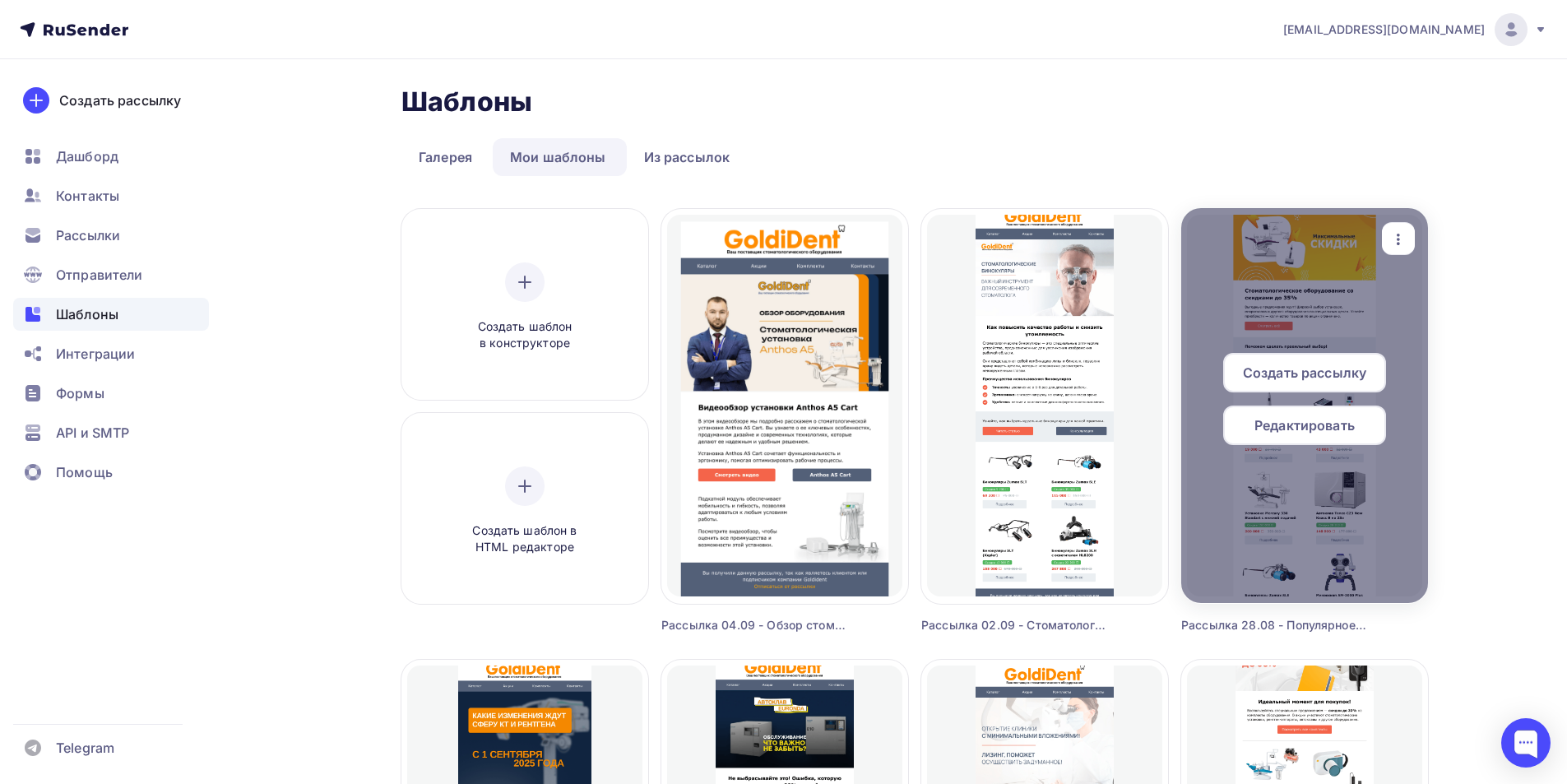
click at [1327, 421] on span "Редактировать" at bounding box center [1305, 425] width 100 height 20
